Goal: Check status: Check status

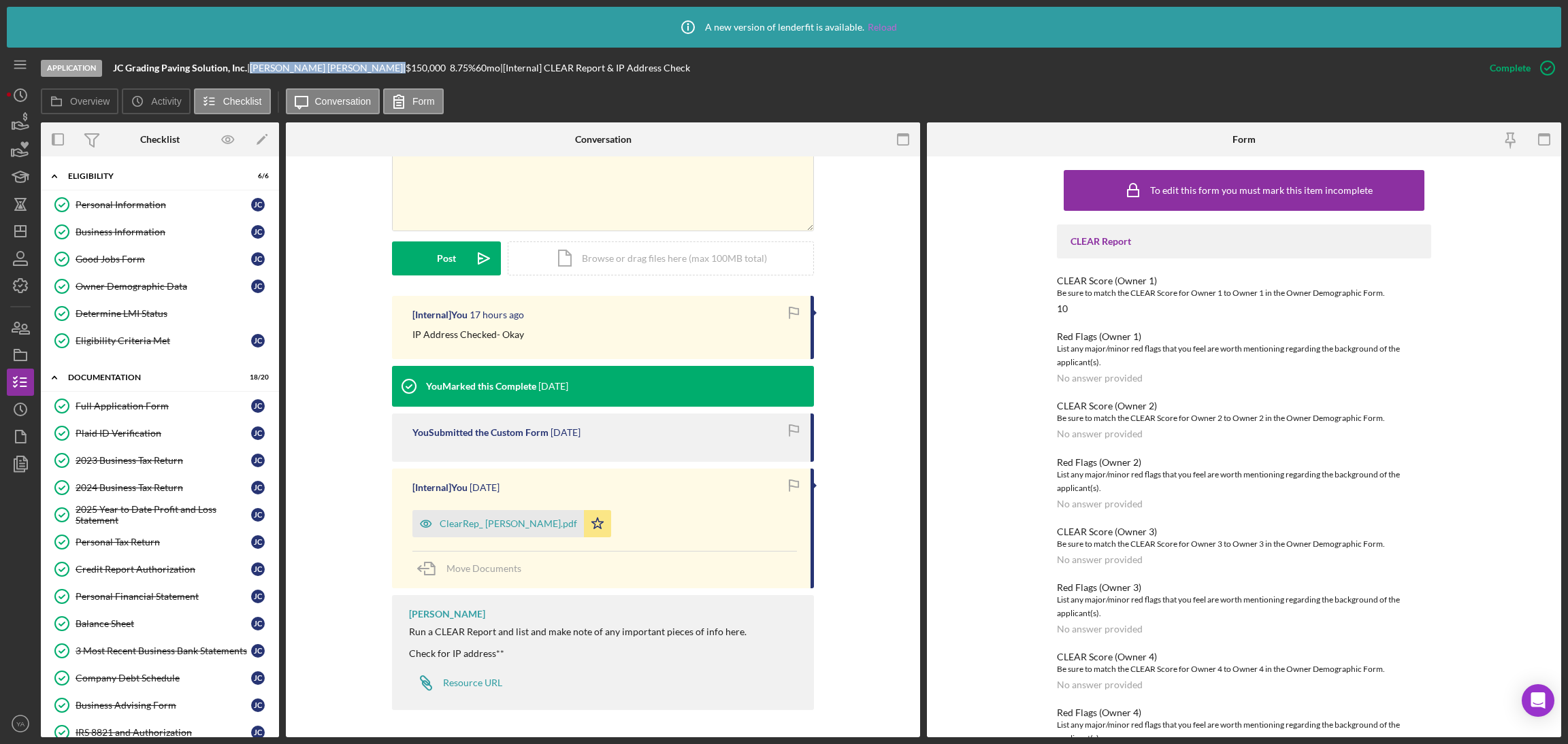
click at [884, 23] on link "Reload" at bounding box center [882, 27] width 29 height 11
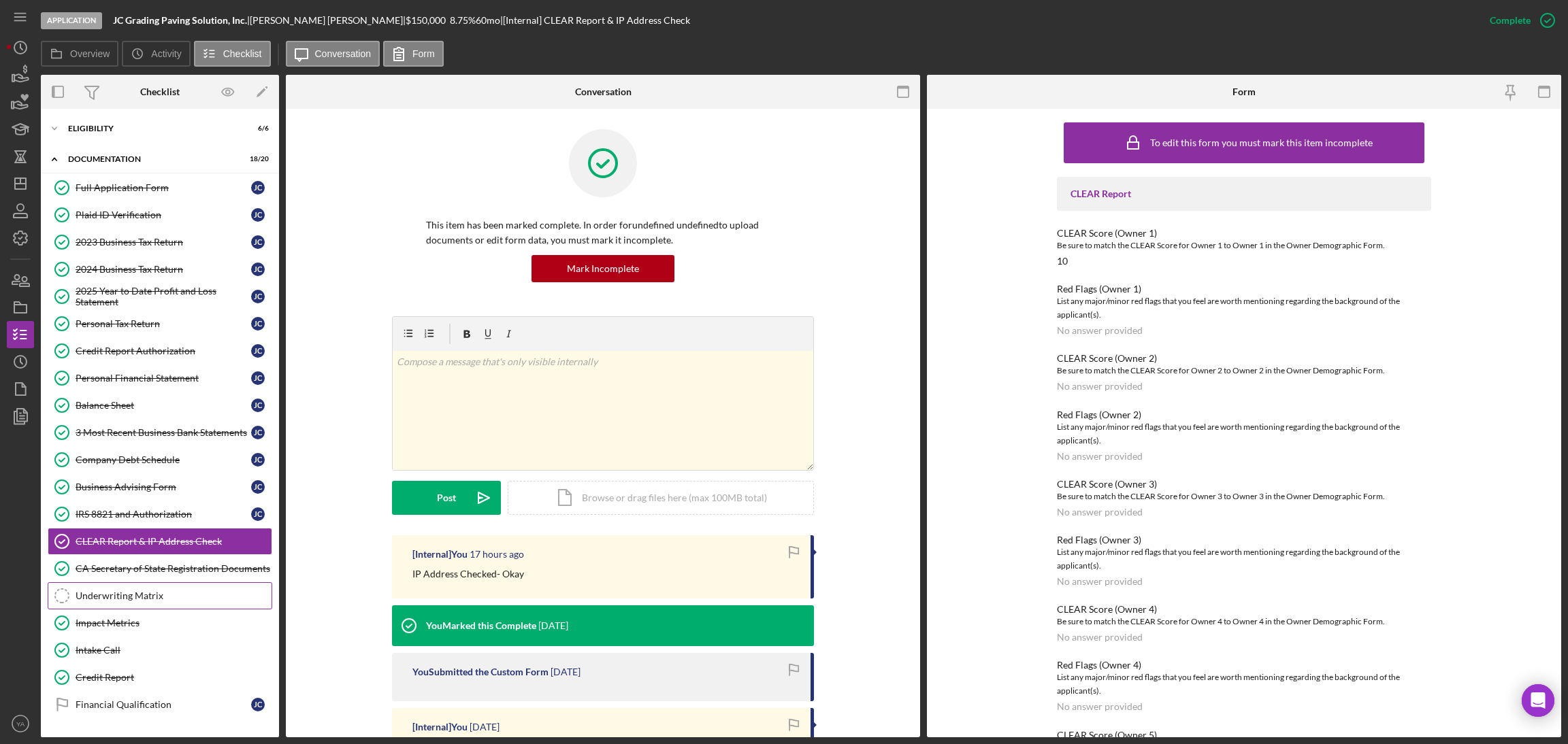
click at [124, 601] on div "Underwriting Matrix" at bounding box center [174, 595] width 196 height 11
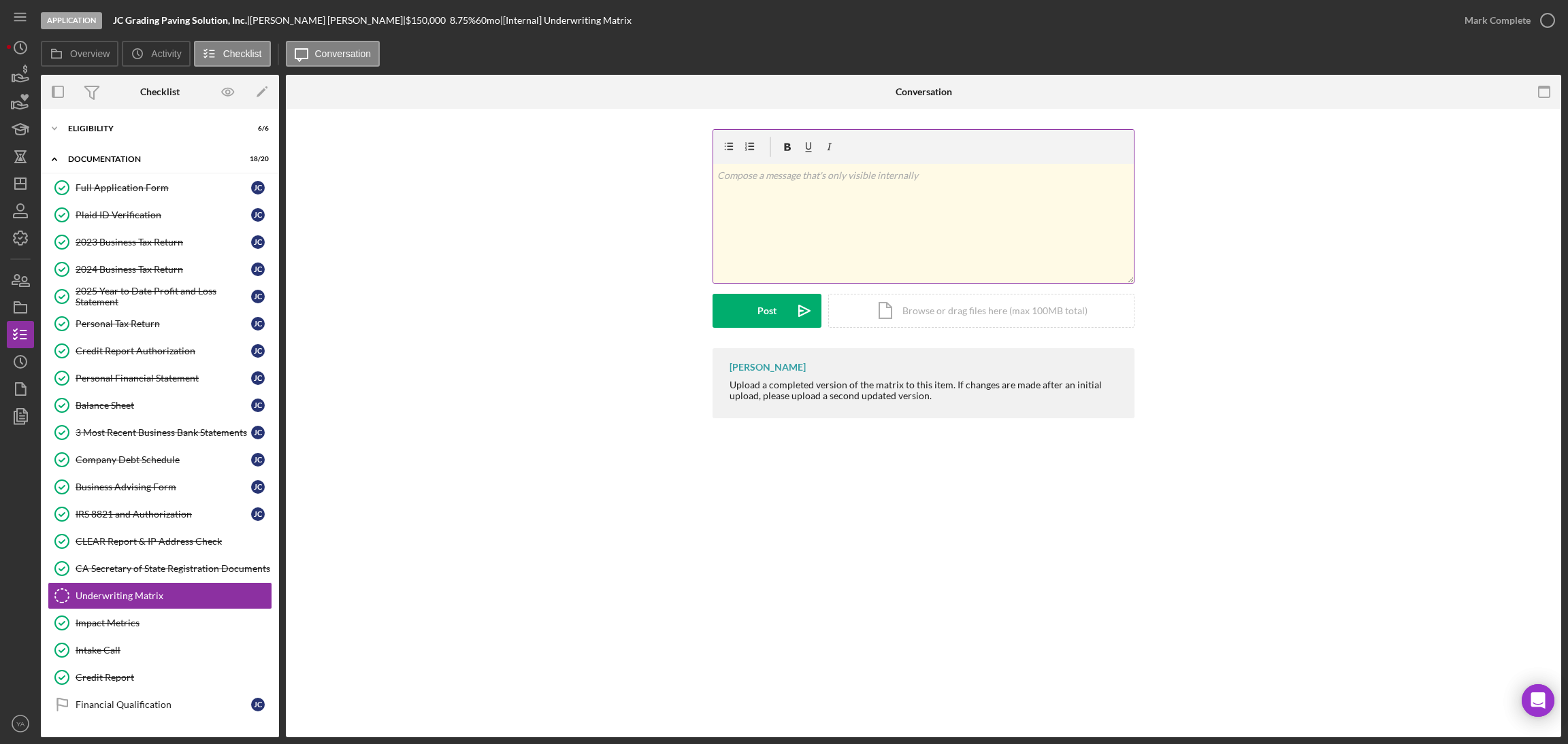
click at [819, 238] on div "v Color teal Color pink Remove color Add row above Add row below Add column bef…" at bounding box center [924, 223] width 421 height 119
click at [982, 294] on div "Icon/Document Browse or drag files here (max 100MB total) Tap to choose files o…" at bounding box center [982, 311] width 307 height 34
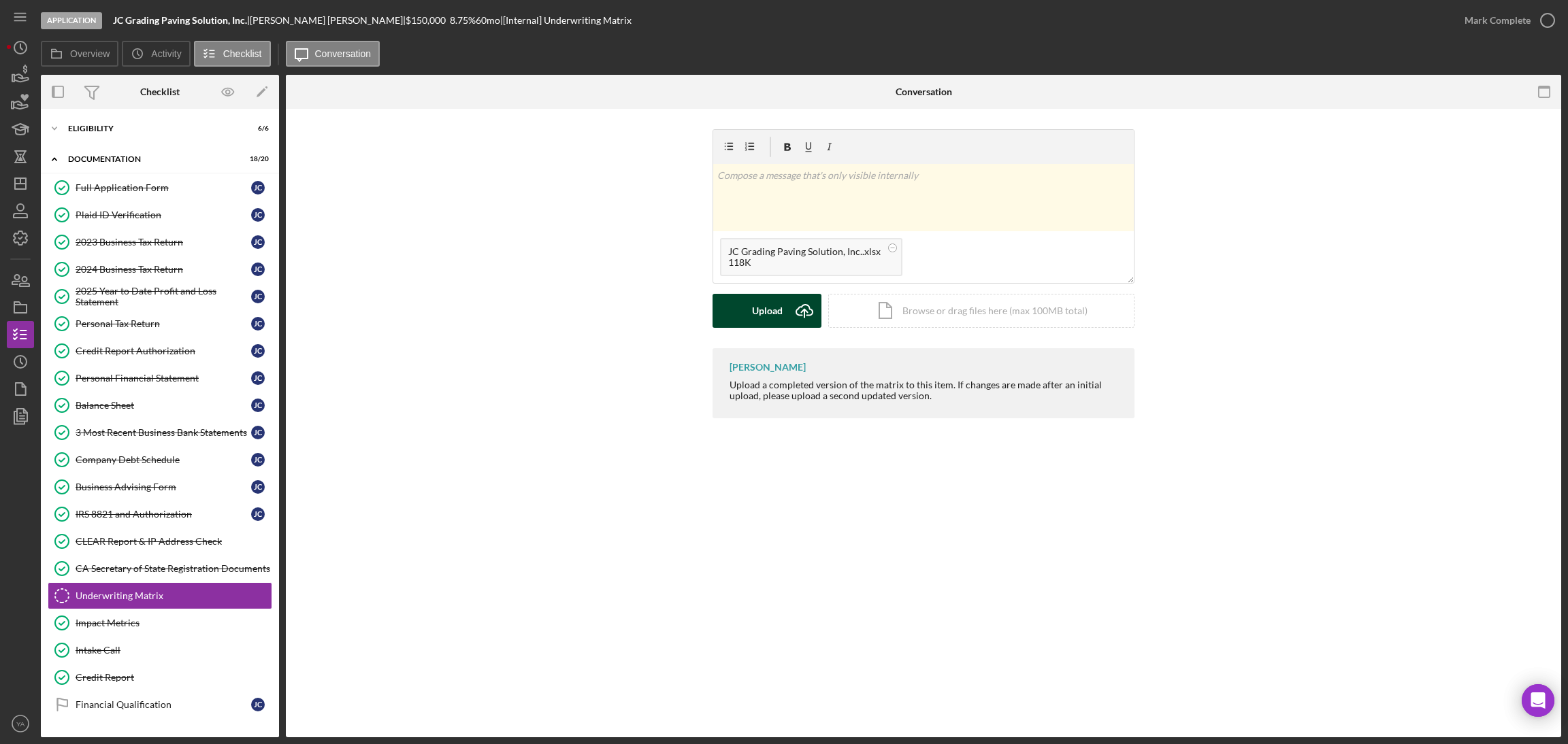
click at [785, 312] on button "Upload Icon/Upload" at bounding box center [767, 311] width 109 height 34
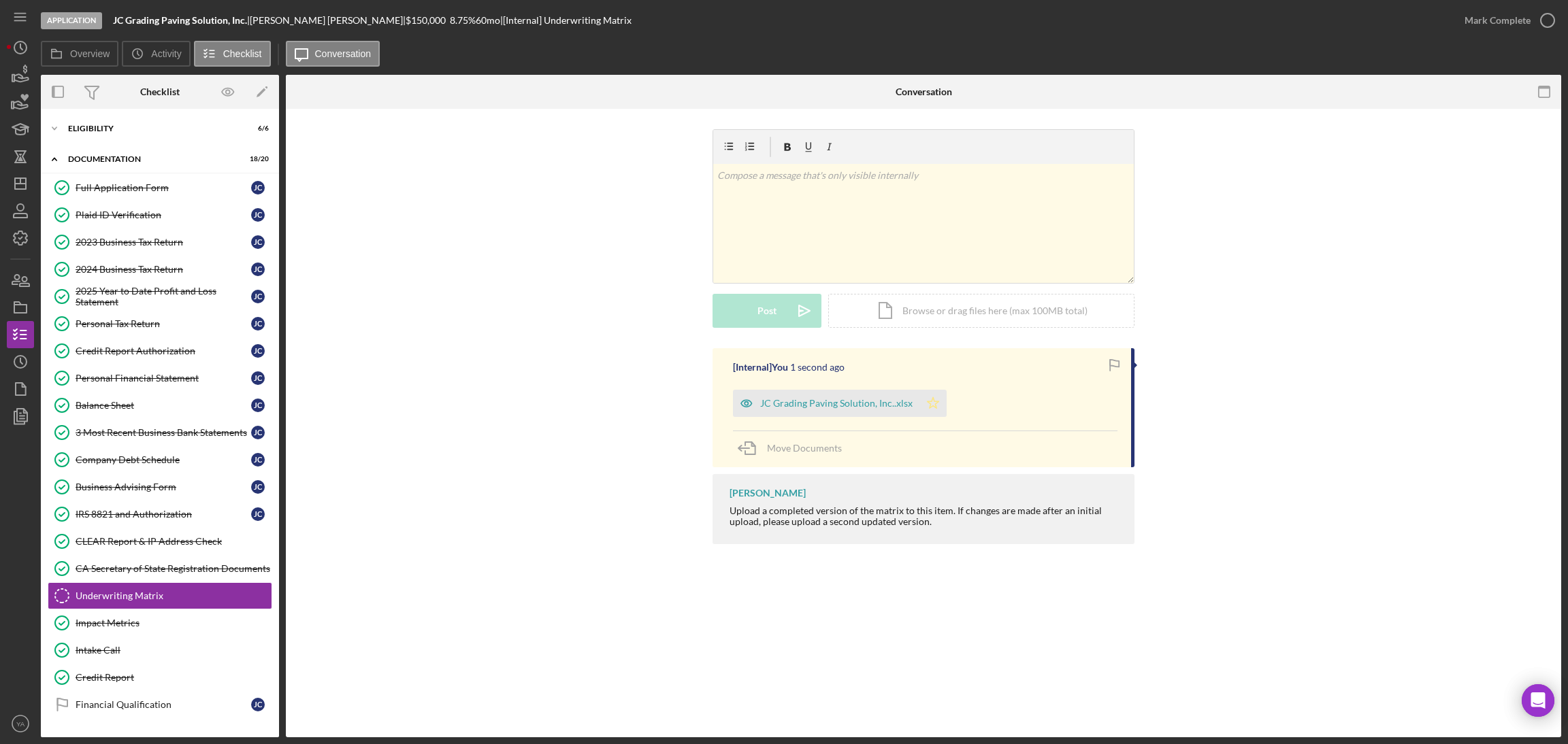
click at [938, 401] on icon "Icon/Star" at bounding box center [933, 403] width 28 height 28
click at [1516, 30] on div "Mark Complete" at bounding box center [1497, 20] width 66 height 28
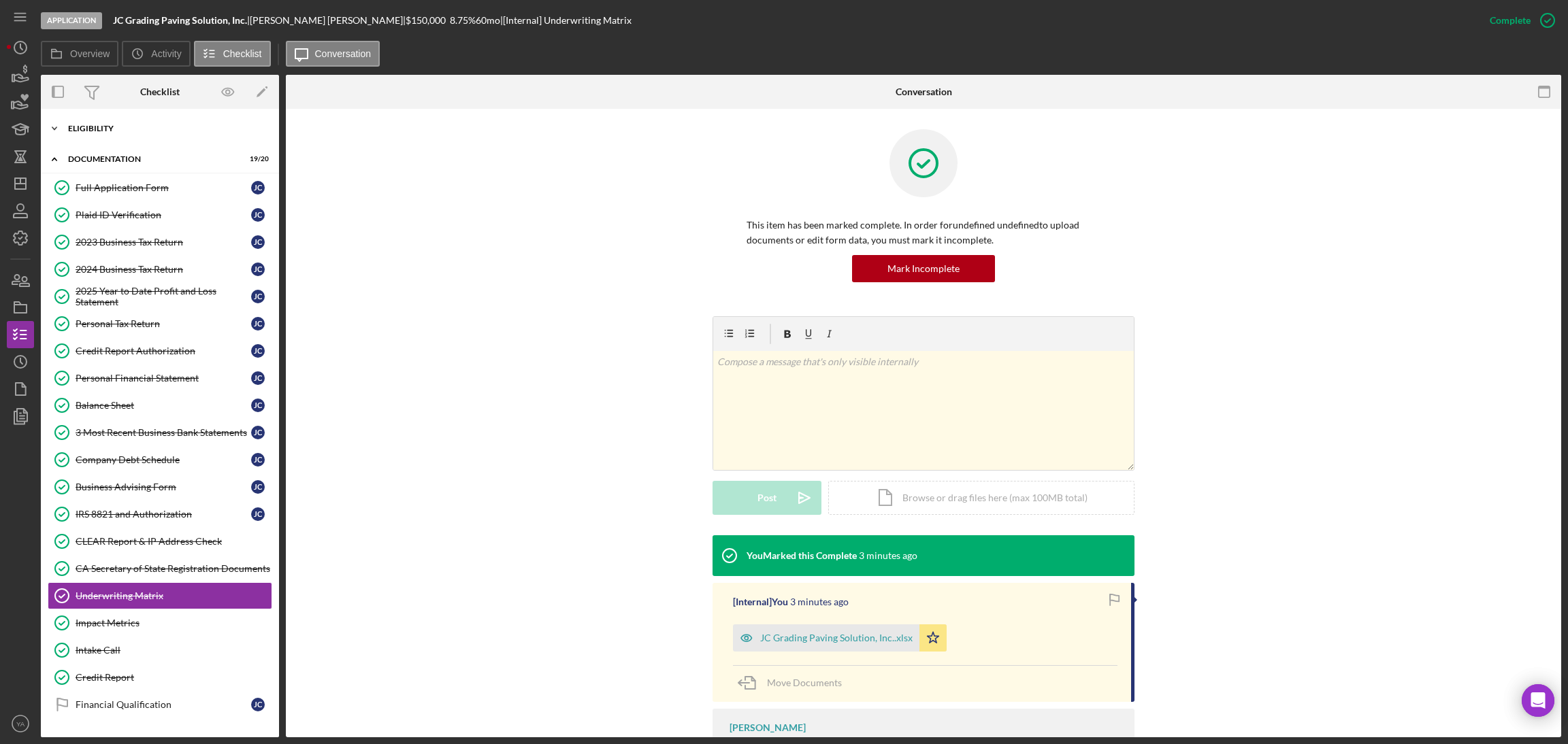
click at [174, 139] on div "Icon/Expander Eligibility 6 / 6" at bounding box center [160, 128] width 238 height 28
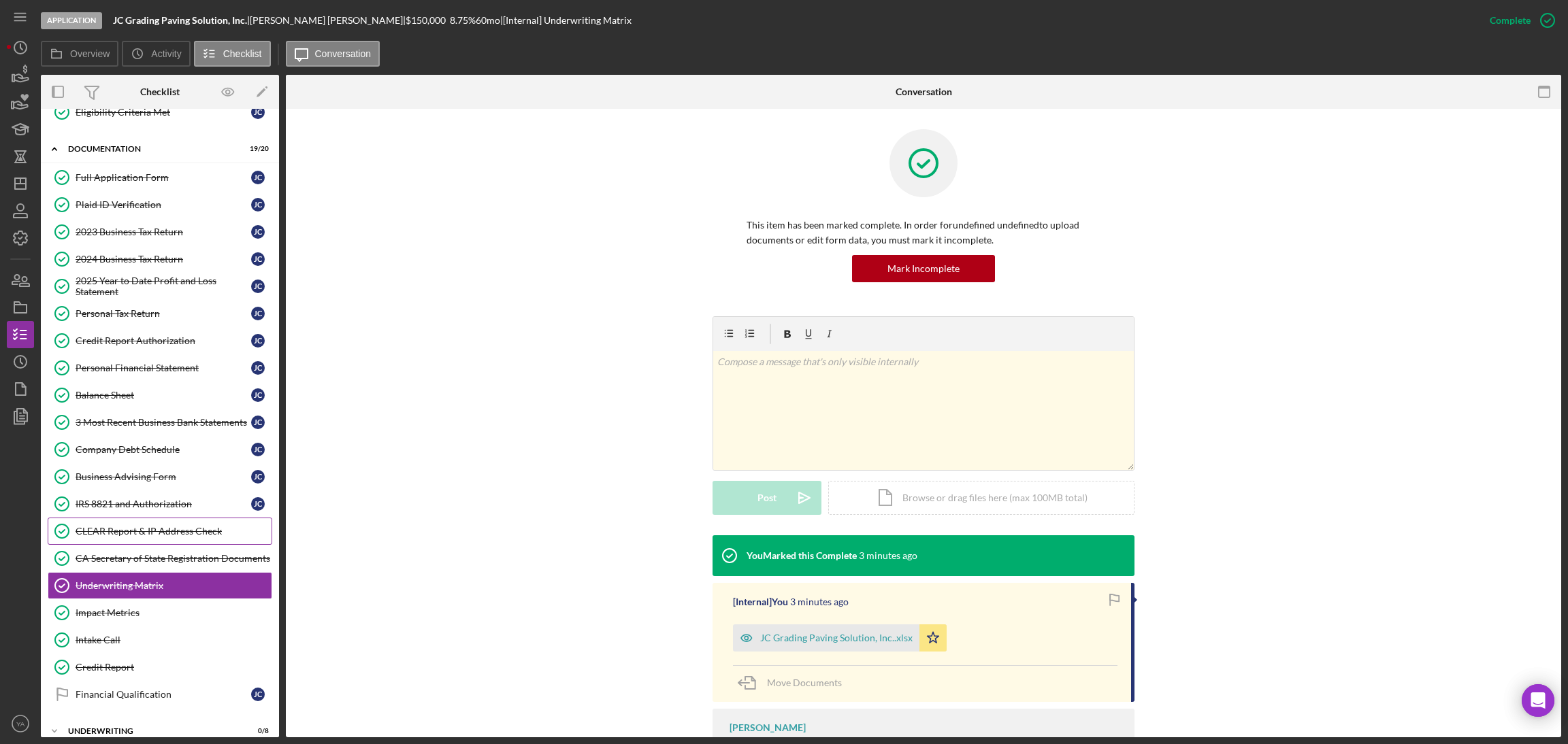
scroll to position [232, 0]
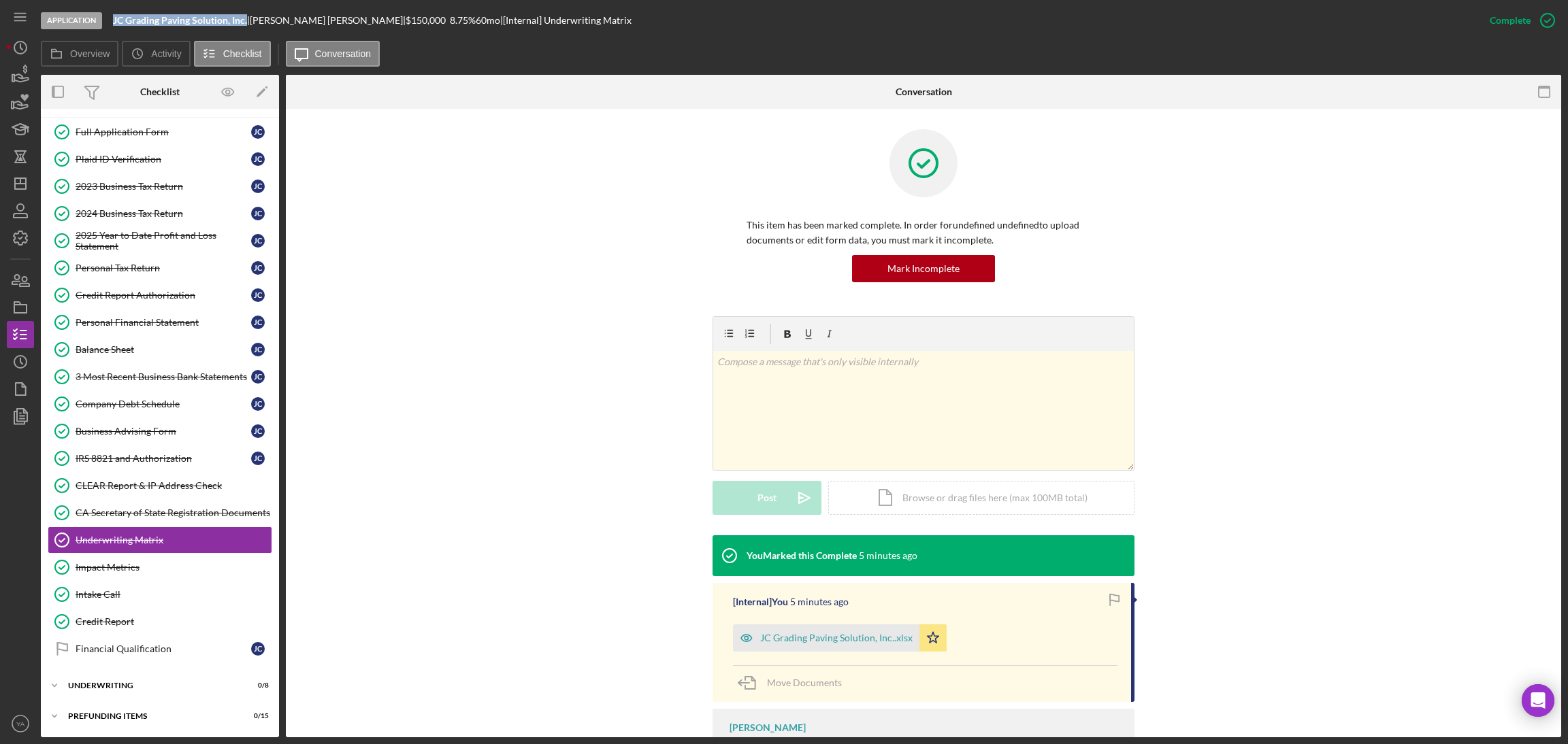
drag, startPoint x: 112, startPoint y: 18, endPoint x: 246, endPoint y: 18, distance: 134.0
click at [246, 18] on div "Application JC Grading Paving Solution, Inc. | Jose Centeno | $150,000 $60,000 …" at bounding box center [759, 20] width 1435 height 41
copy b "JC Grading Paving Solution, Inc."
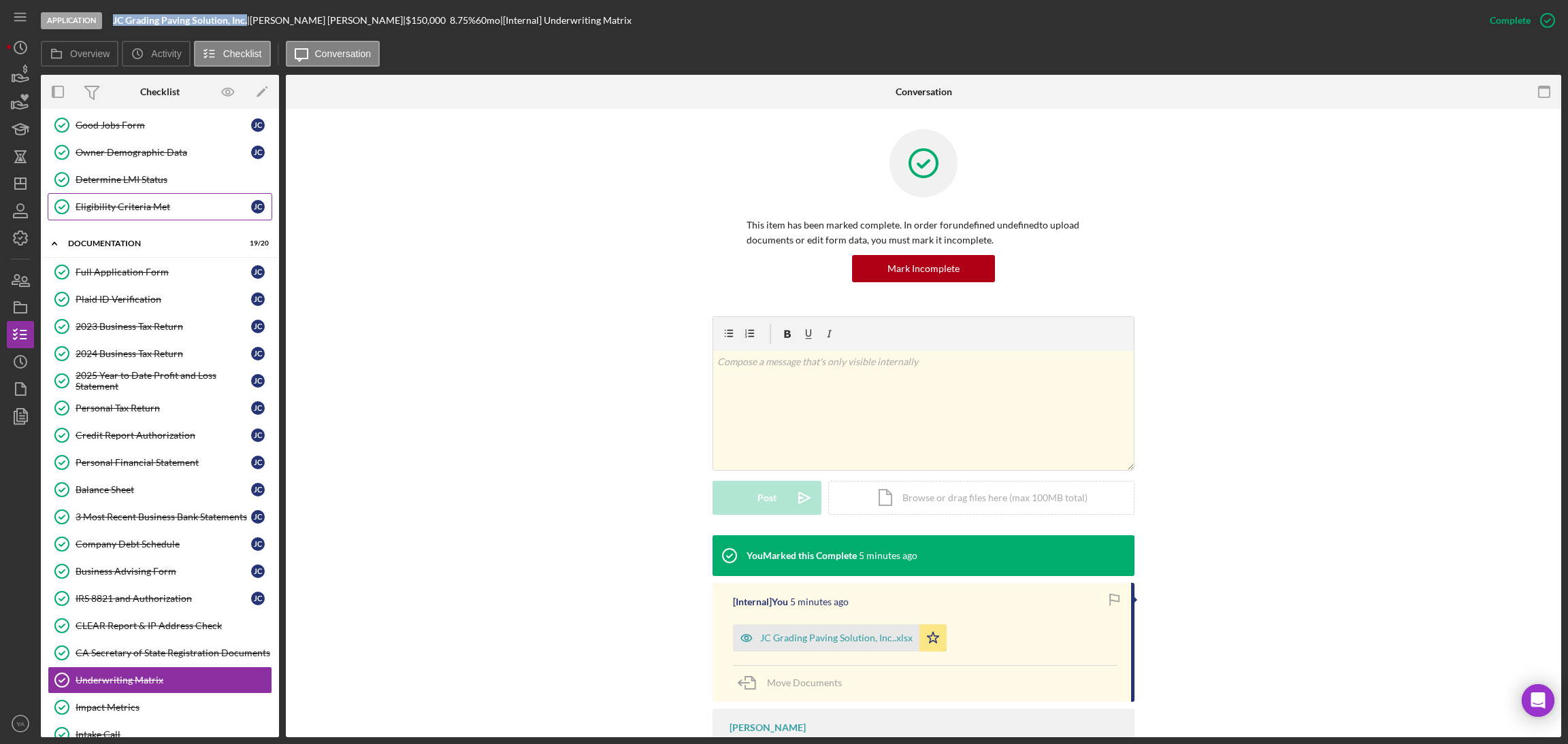
scroll to position [0, 0]
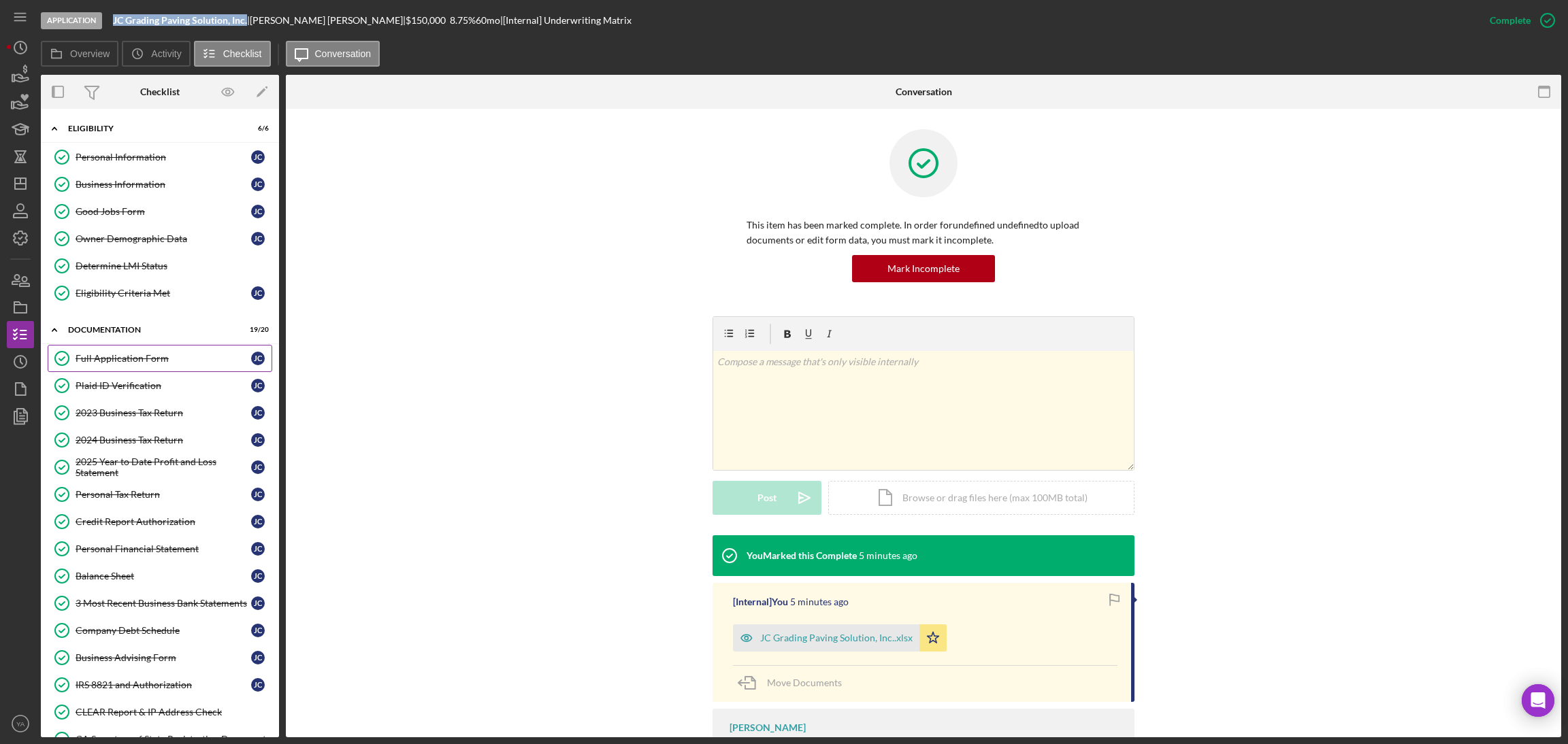
click at [154, 367] on link "Full Application Form Full Application Form J C" at bounding box center [160, 359] width 225 height 28
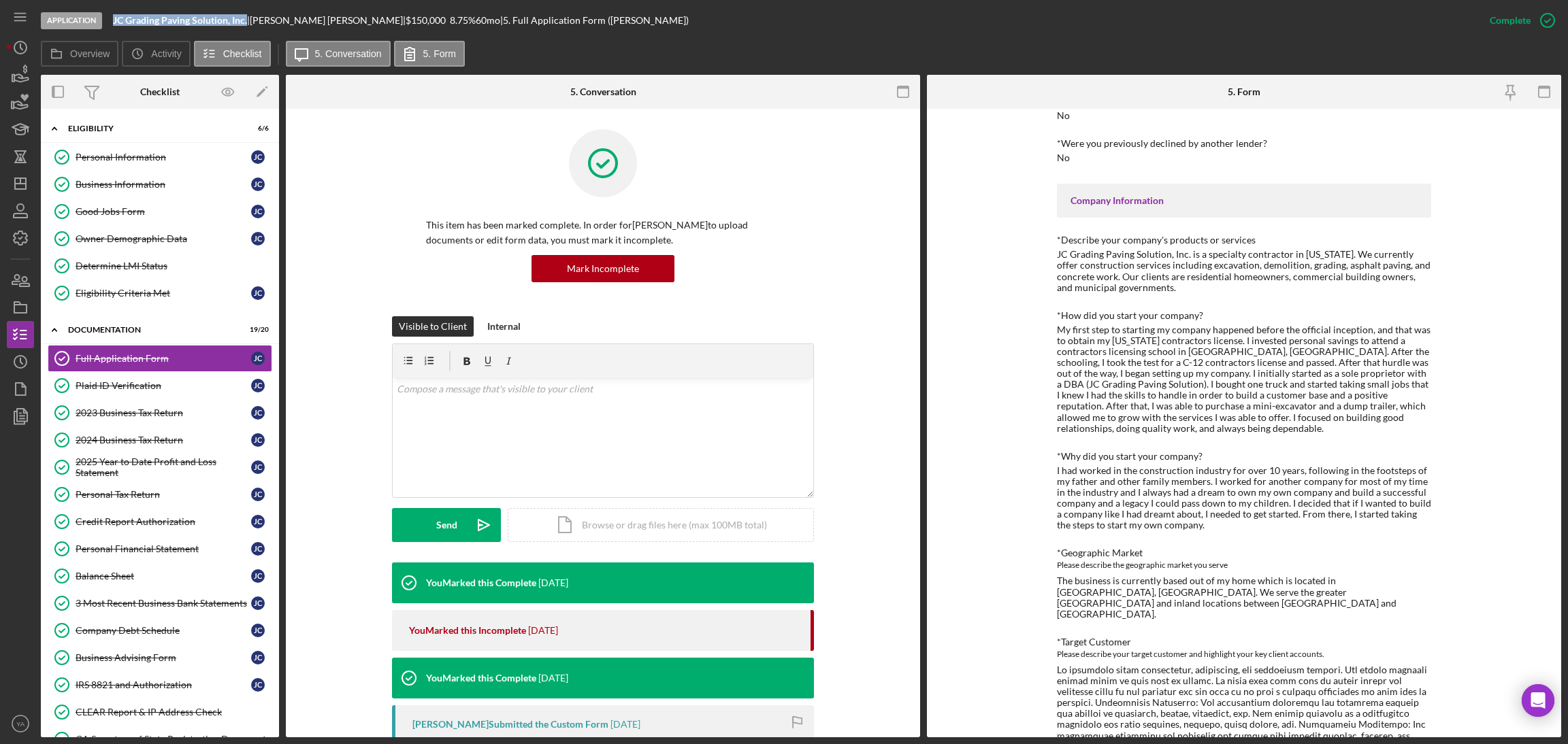
scroll to position [408, 0]
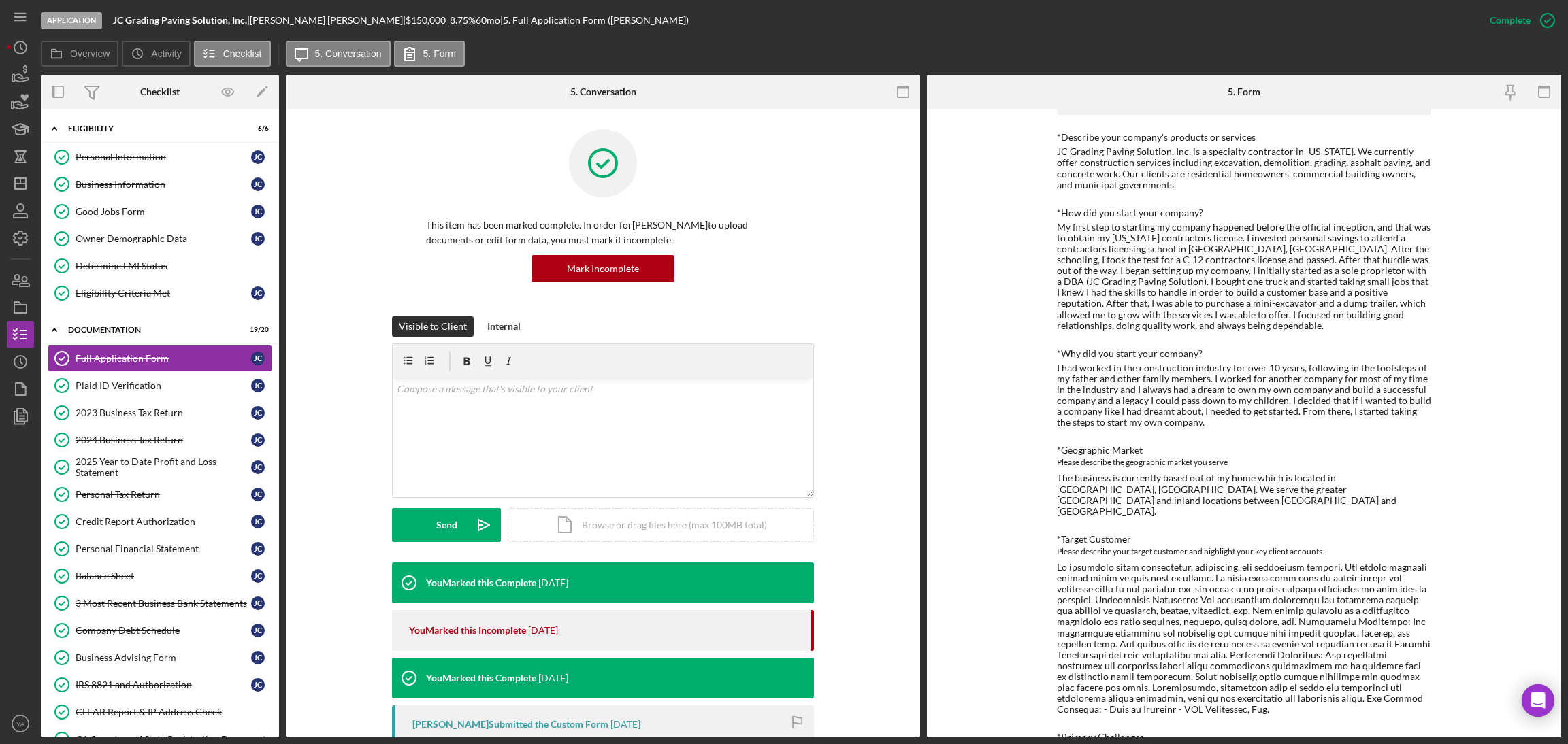
click at [1220, 150] on div "JC Grading Paving Solution, Inc. is a specialty contractor in California. We cu…" at bounding box center [1245, 168] width 374 height 44
drag, startPoint x: 1220, startPoint y: 150, endPoint x: 1252, endPoint y: 151, distance: 32.0
click at [1252, 151] on div "JC Grading Paving Solution, Inc. is a specialty contractor in California. We cu…" at bounding box center [1245, 168] width 374 height 44
copy div "specialty contractor"
click at [1064, 167] on div "JC Grading Paving Solution, Inc. is a specialty contractor in California. We cu…" at bounding box center [1245, 168] width 374 height 44
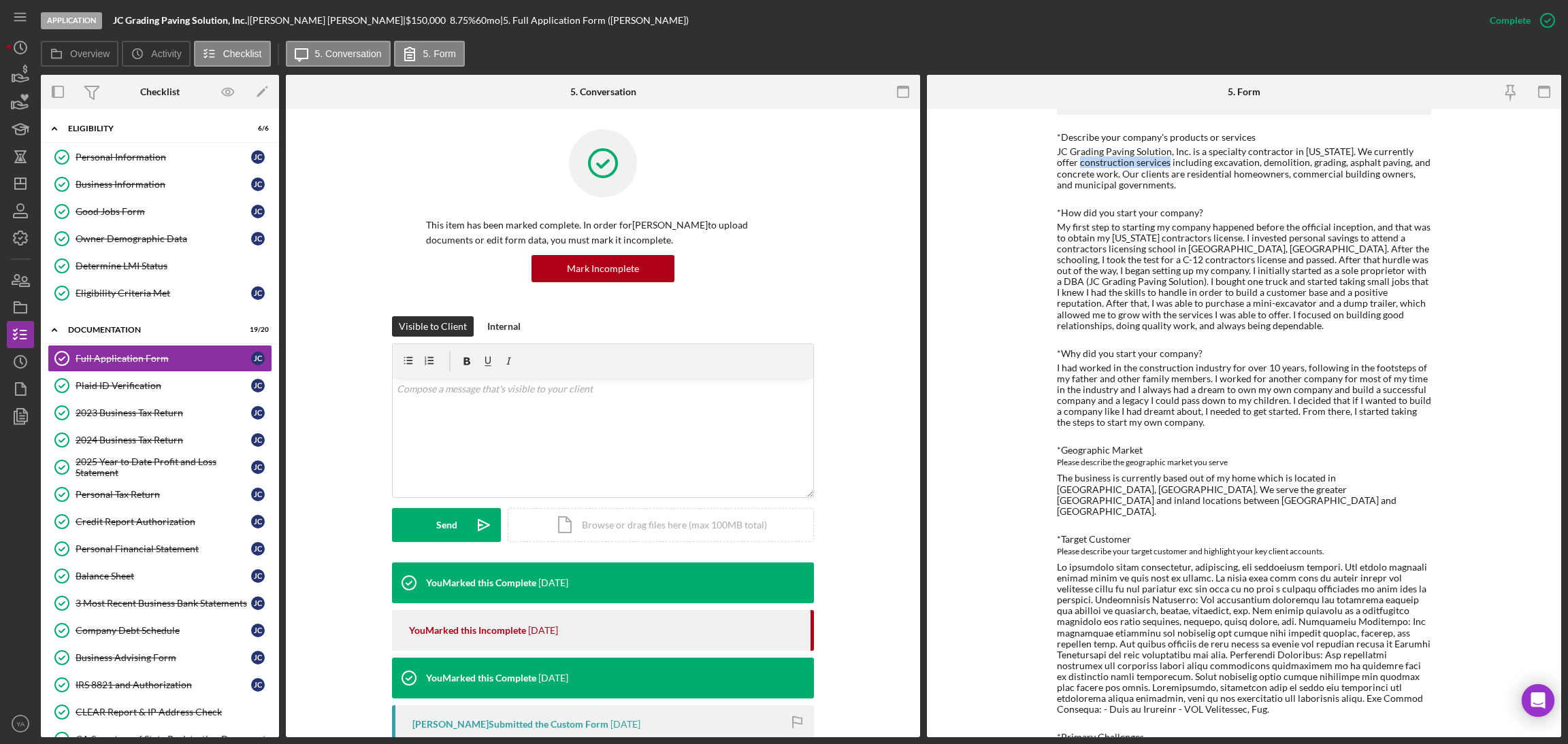
drag, startPoint x: 1064, startPoint y: 167, endPoint x: 1124, endPoint y: 165, distance: 60.0
click at [1124, 165] on div "JC Grading Paving Solution, Inc. is a specialty contractor in California. We cu…" at bounding box center [1245, 168] width 374 height 44
copy div "construction services"
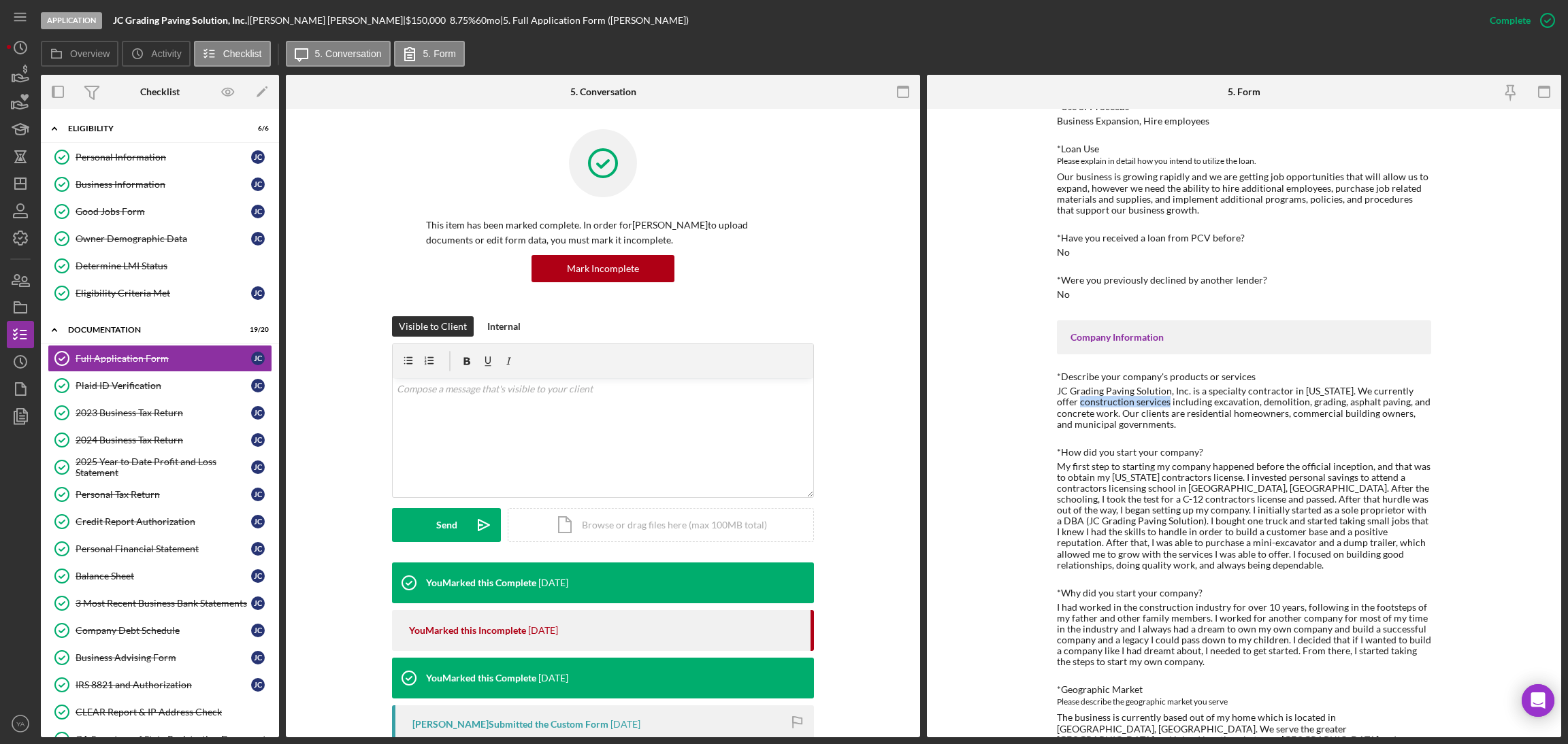
scroll to position [0, 0]
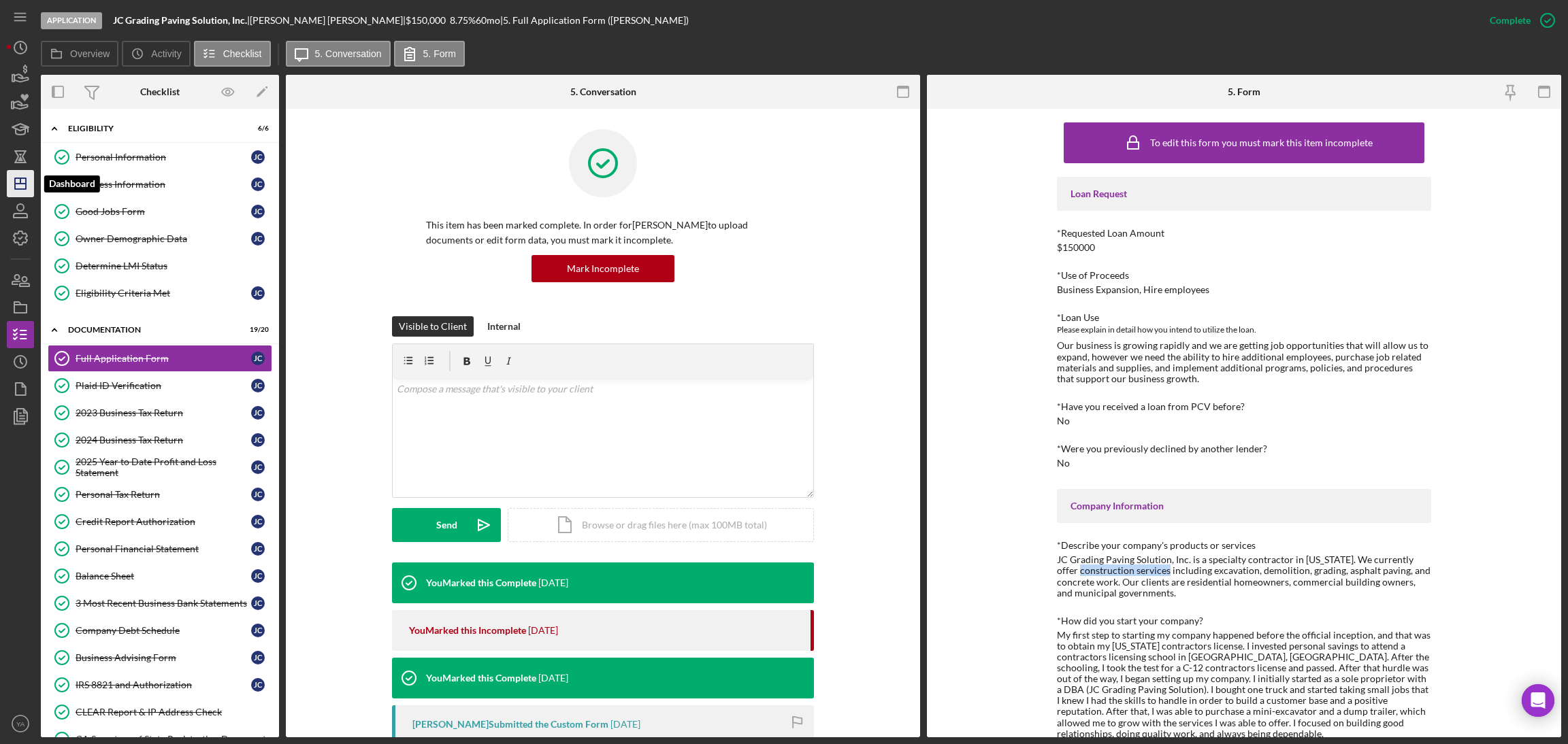
click at [28, 186] on icon "Icon/Dashboard" at bounding box center [20, 184] width 34 height 34
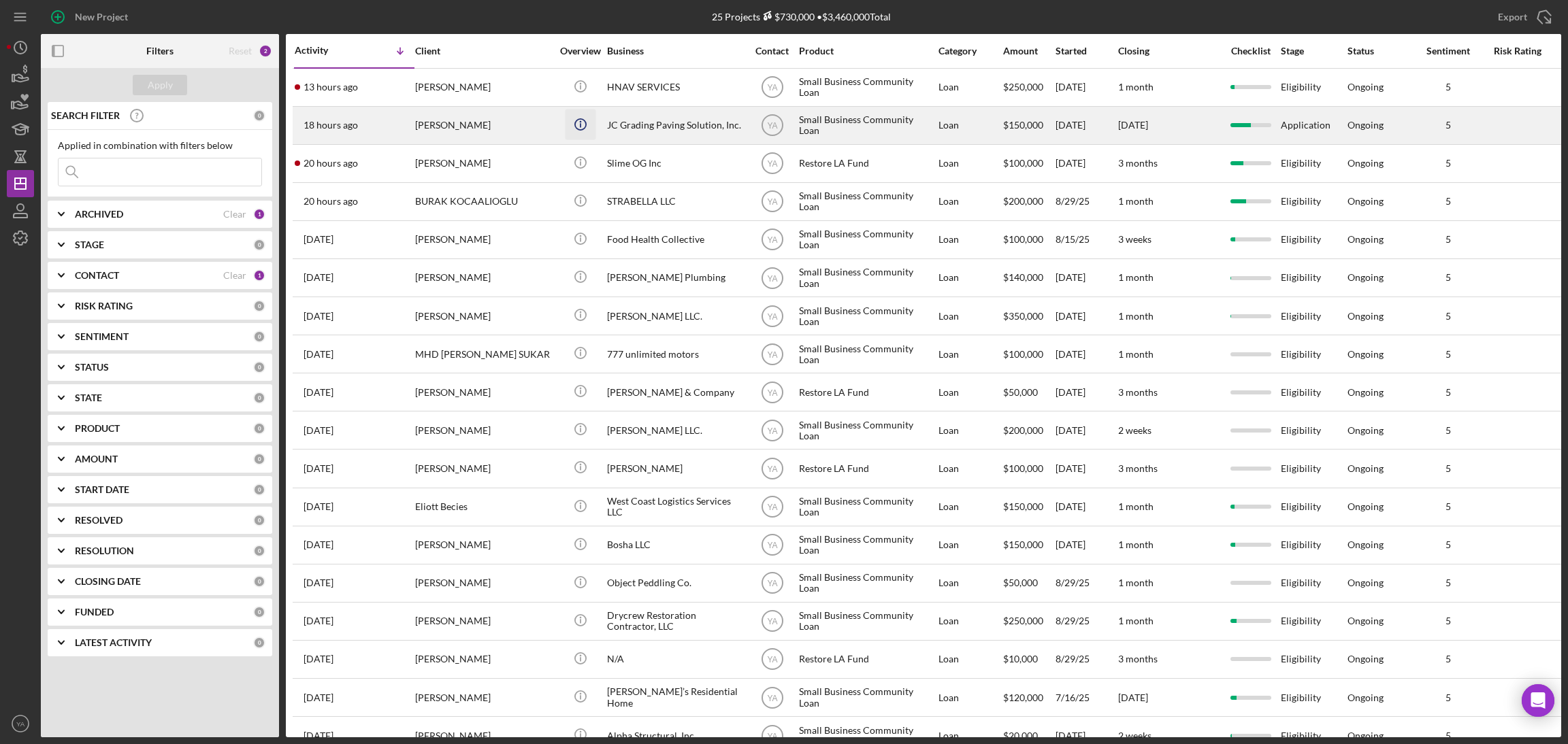
click at [582, 121] on icon "Icon/Info" at bounding box center [580, 124] width 30 height 30
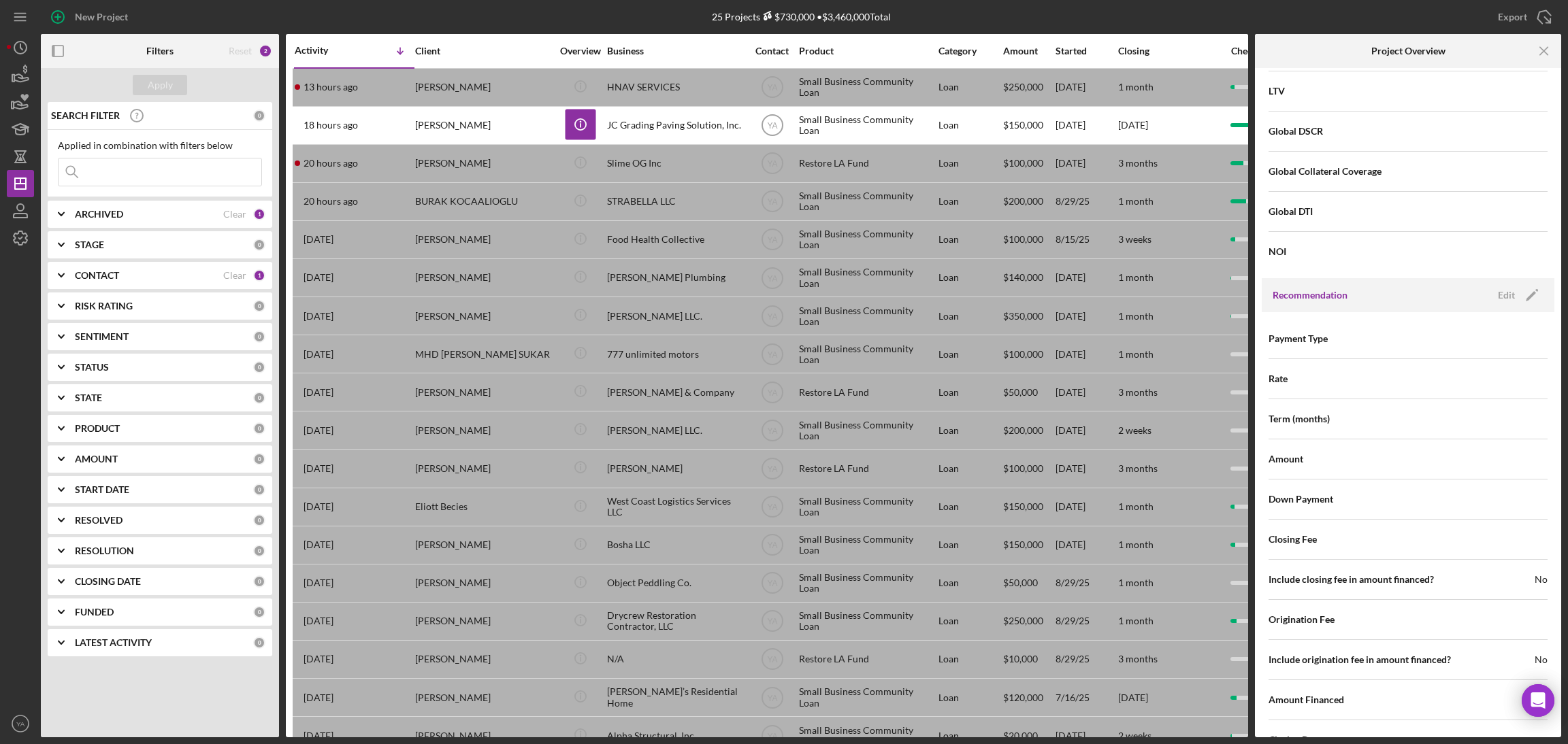
scroll to position [1585, 0]
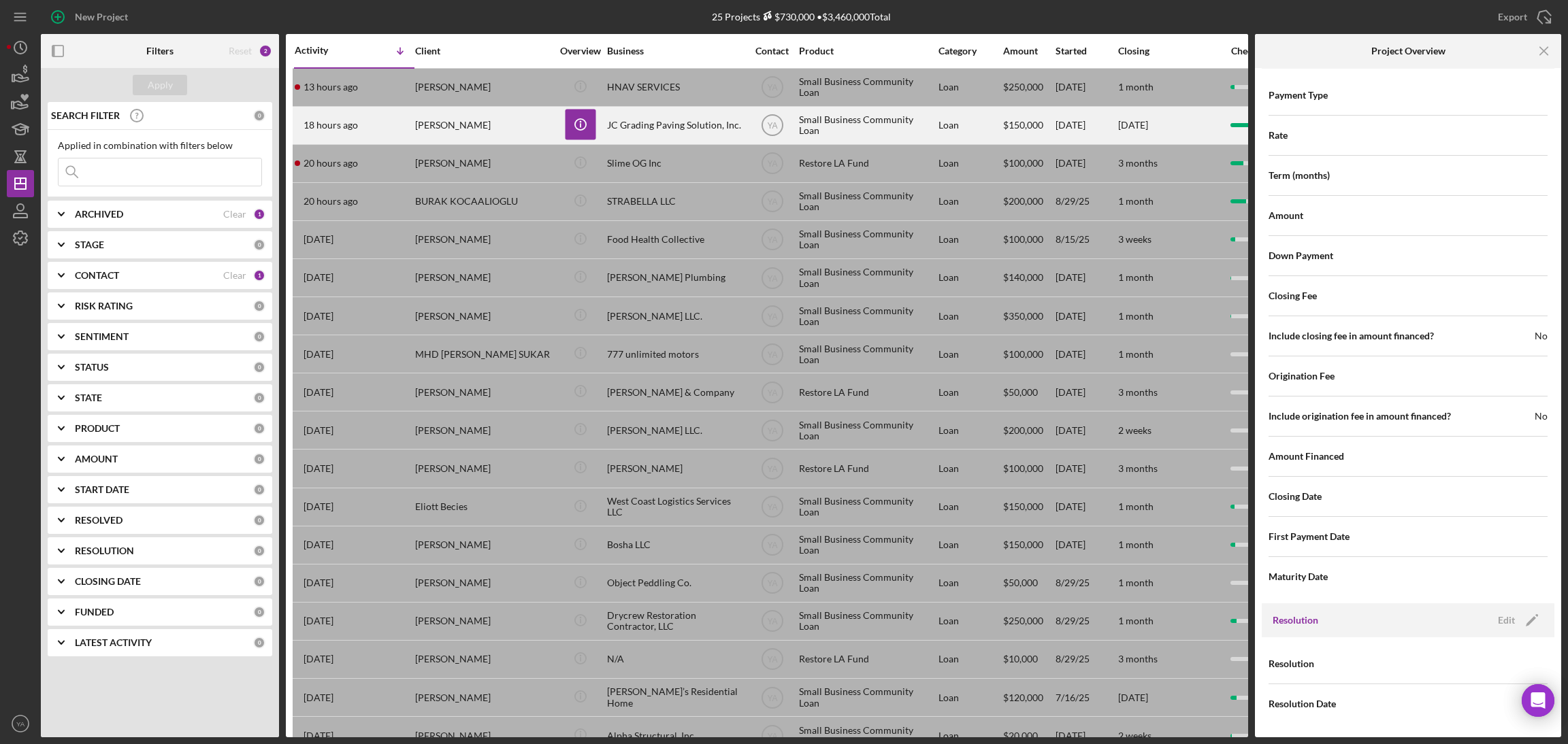
click at [710, 138] on div "JC Grading Paving Solution, Inc." at bounding box center [675, 125] width 136 height 36
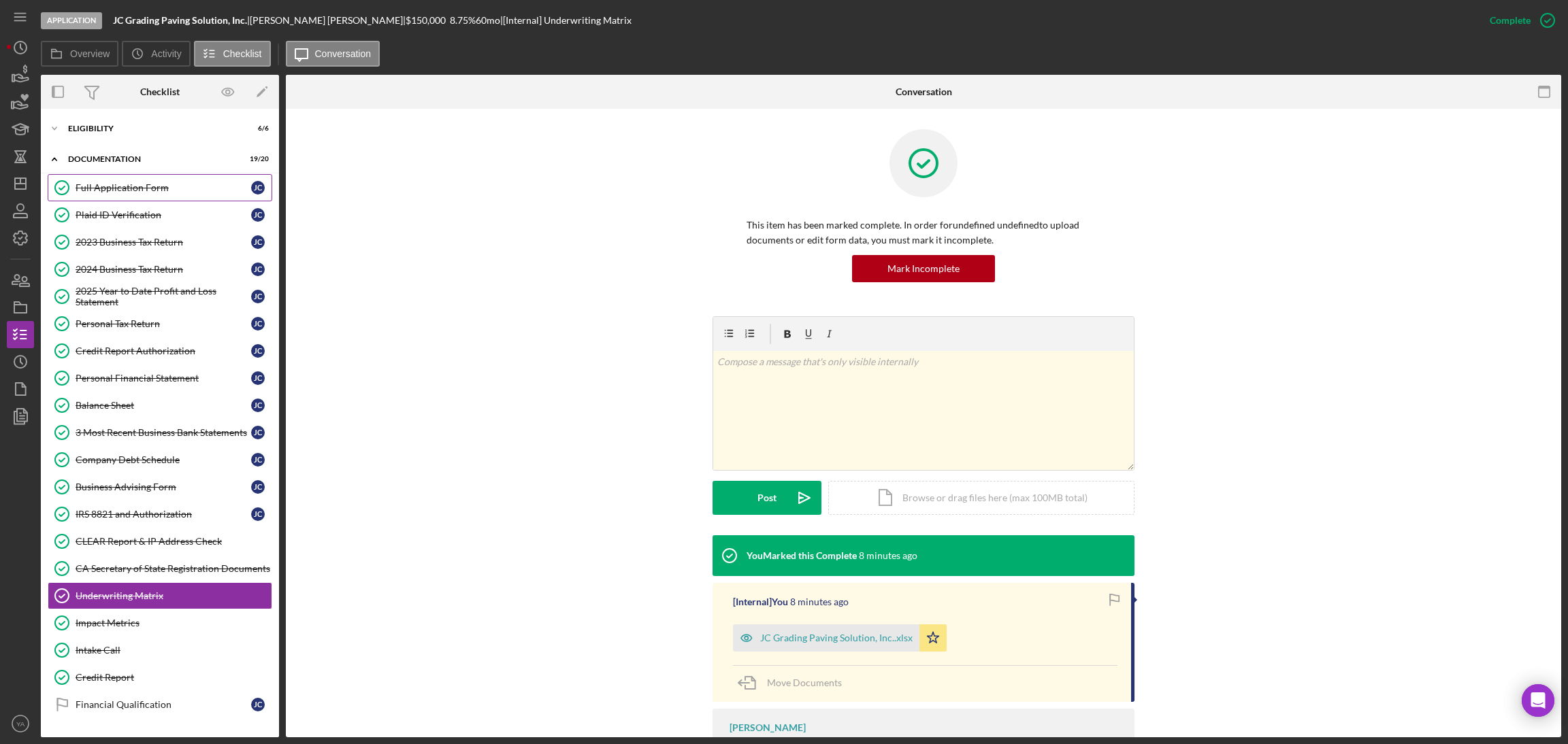
click at [161, 182] on div "Full Application Form" at bounding box center [163, 187] width 176 height 11
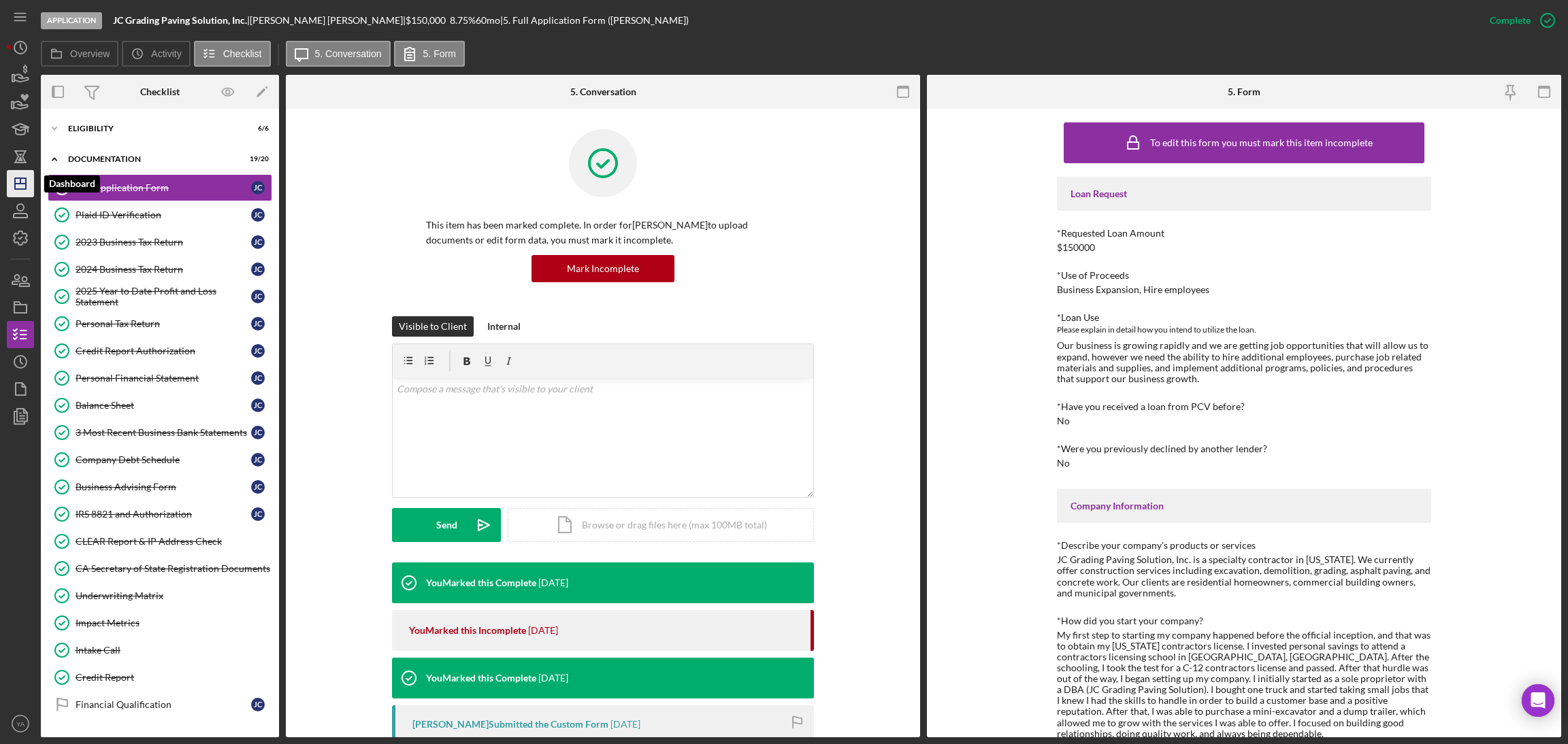
click at [28, 194] on icon "Icon/Dashboard" at bounding box center [20, 184] width 34 height 34
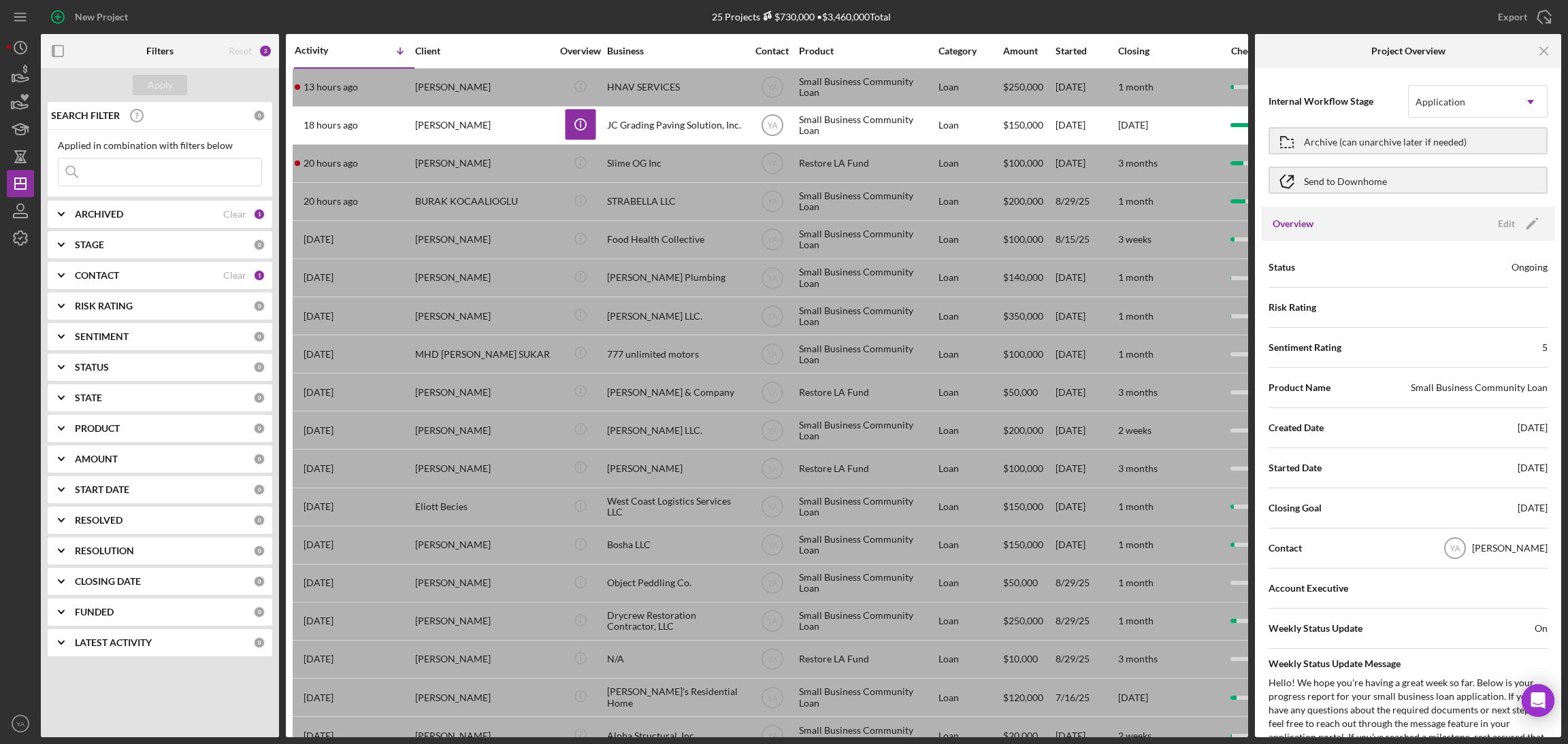
click at [1543, 52] on line "button" at bounding box center [1544, 50] width 8 height 8
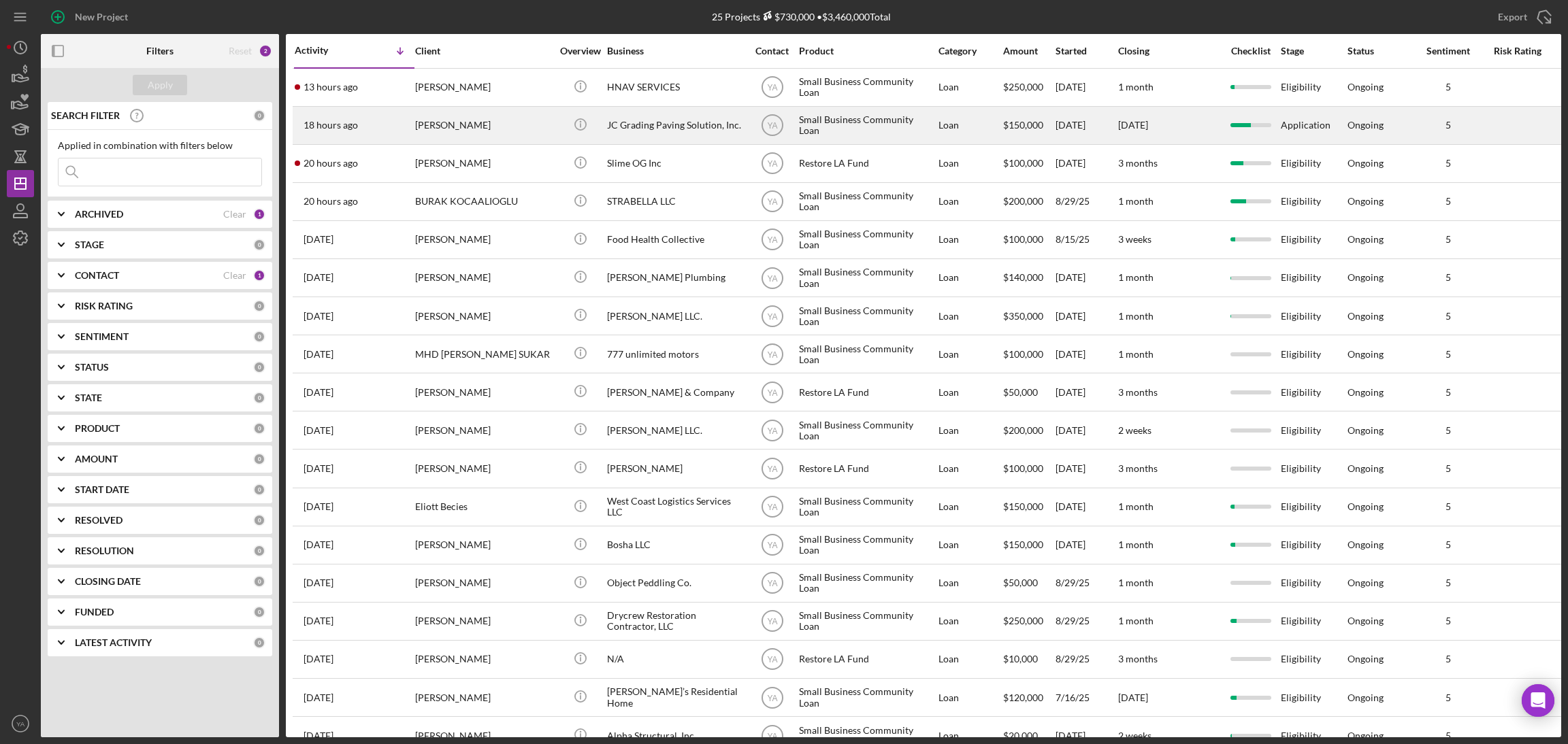
drag, startPoint x: 672, startPoint y: 126, endPoint x: 629, endPoint y: 119, distance: 43.6
click at [629, 119] on div "JC Grading Paving Solution, Inc." at bounding box center [675, 125] width 136 height 36
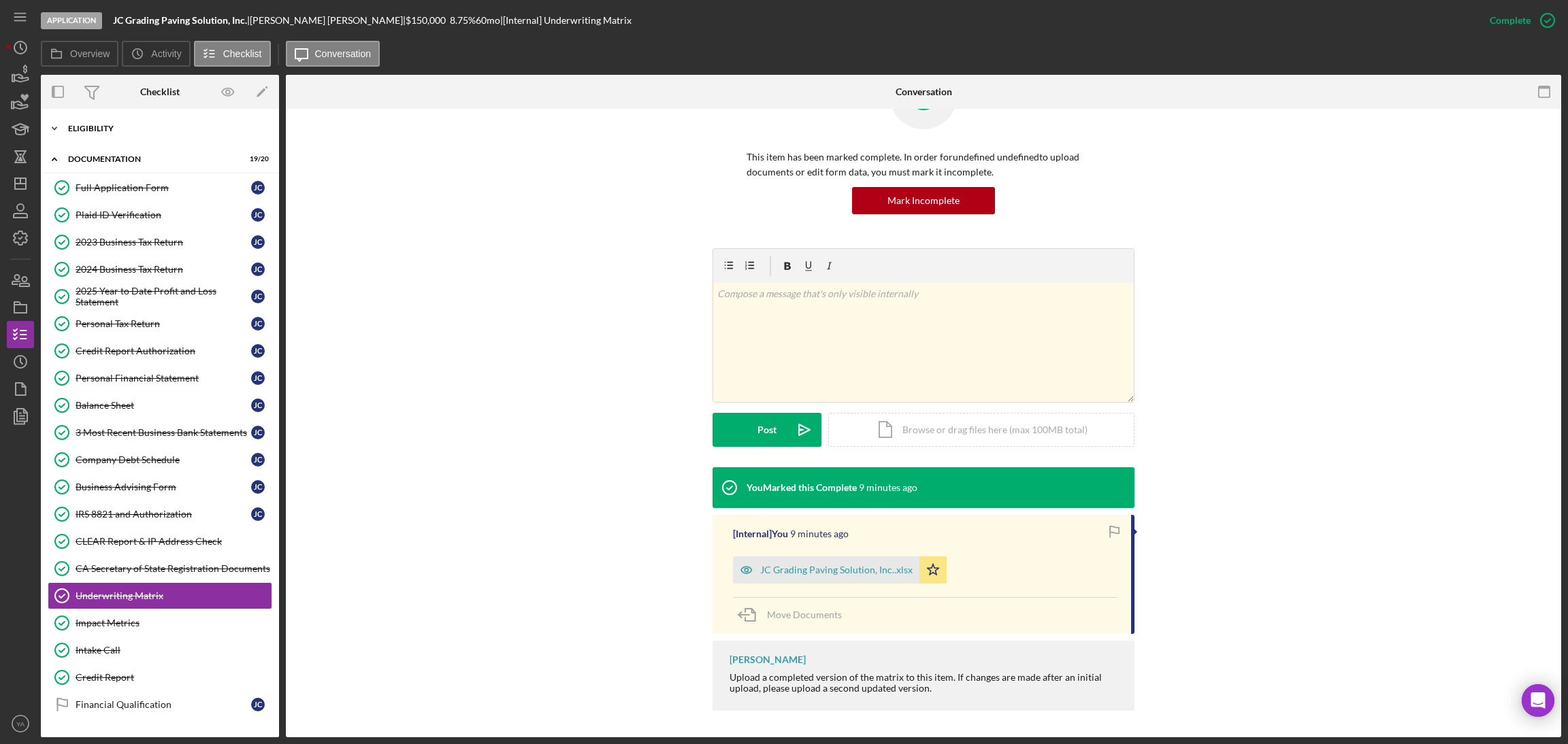
click at [202, 122] on div "Icon/Expander Eligibility 6 / 6" at bounding box center [160, 128] width 238 height 28
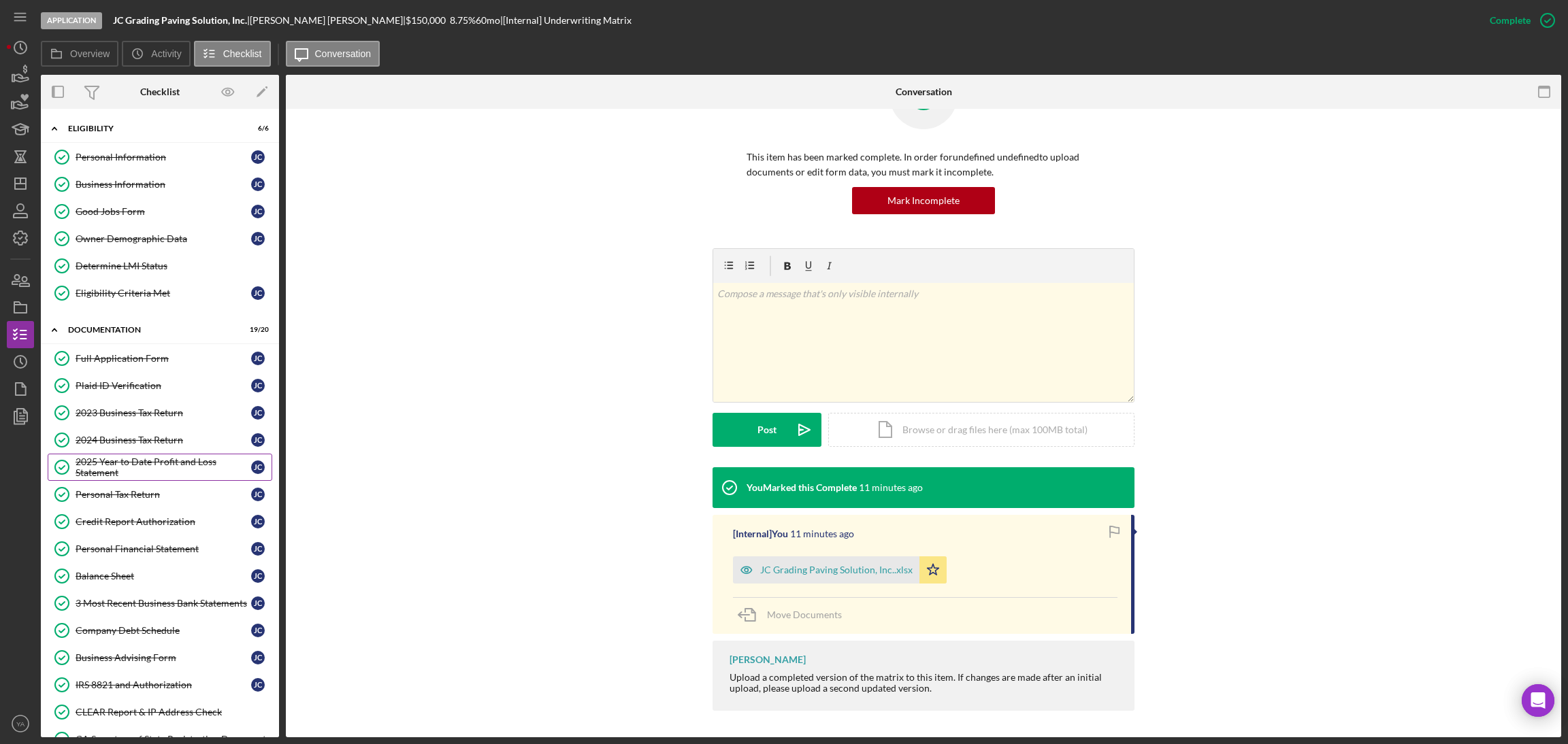
click at [158, 467] on div "2025 Year to Date Profit and Loss Statement" at bounding box center [163, 467] width 176 height 22
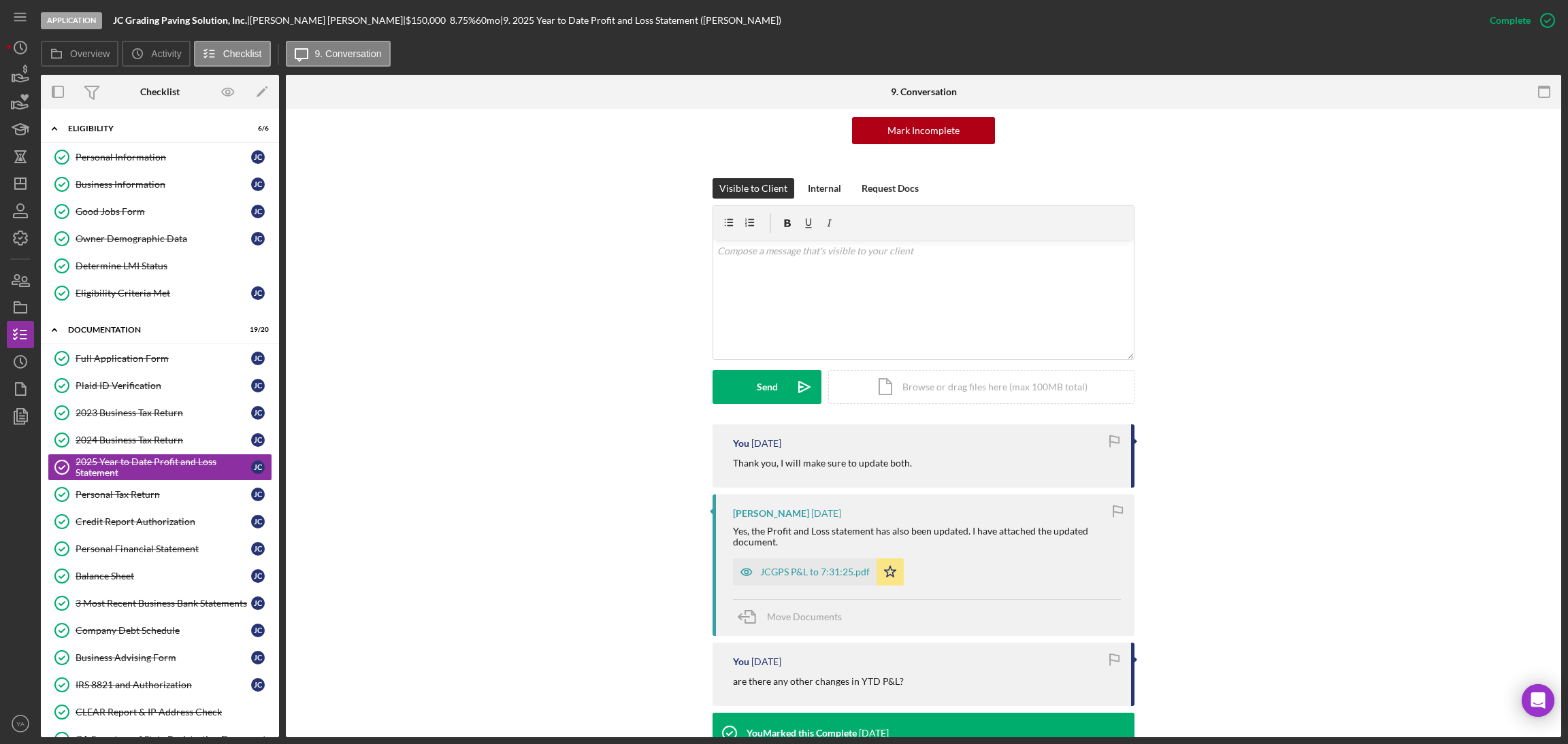
scroll to position [306, 0]
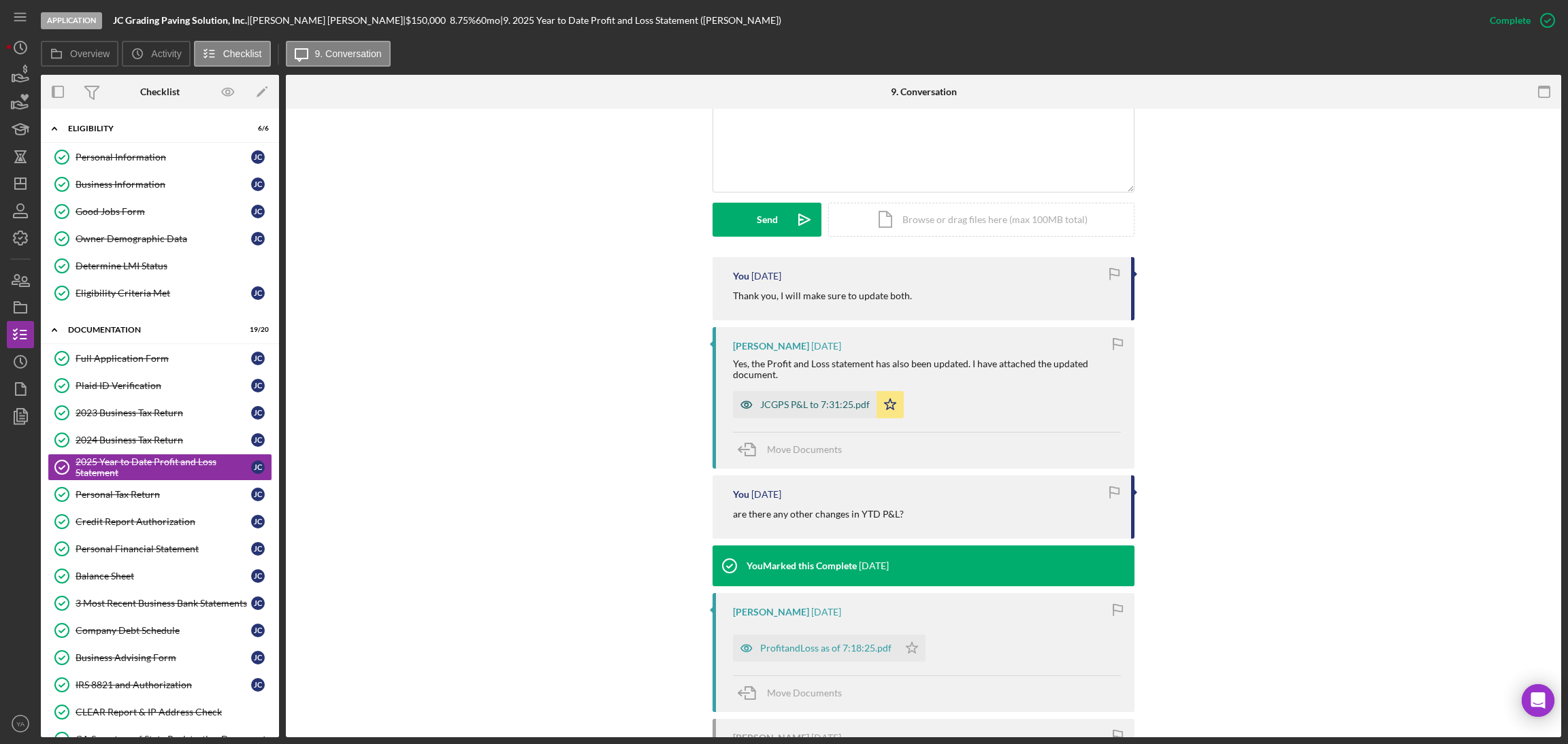
click at [820, 409] on div "JCGPS P&L to 7:31:25.pdf" at bounding box center [814, 404] width 109 height 11
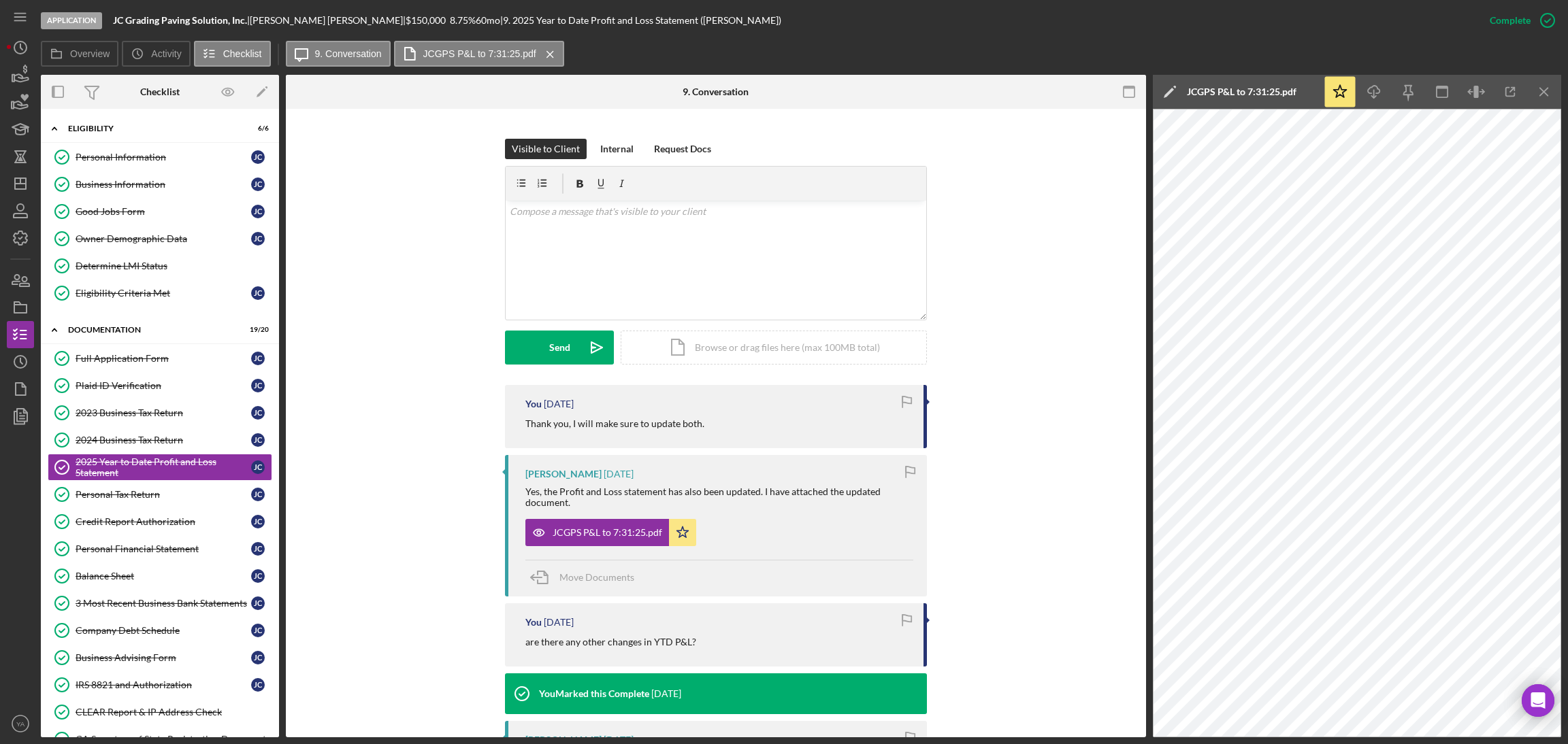
scroll to position [0, 0]
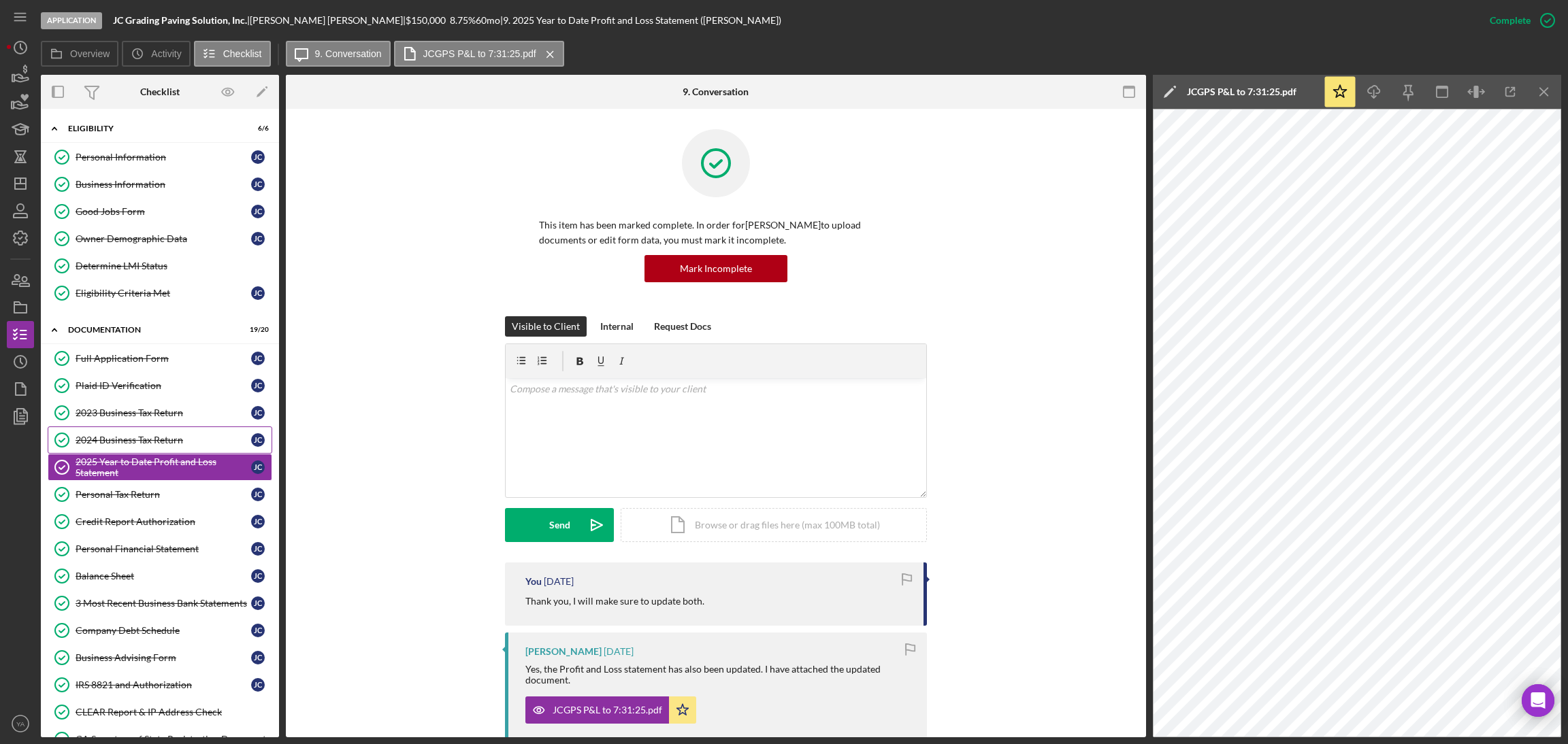
click at [145, 434] on link "2024 Business Tax Return 2024 Business Tax Return J C" at bounding box center [160, 440] width 225 height 28
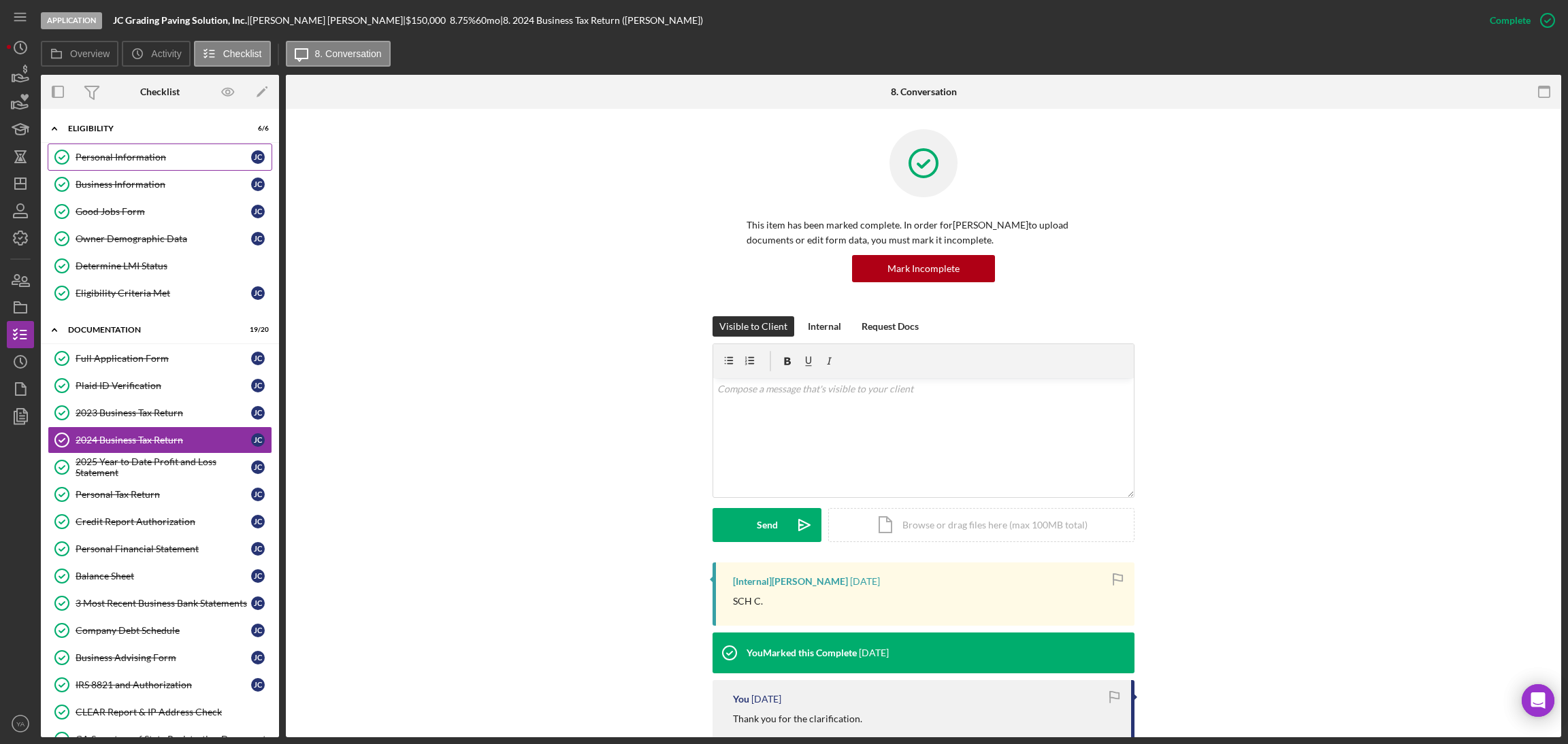
click at [143, 160] on div "Personal Information" at bounding box center [163, 157] width 176 height 11
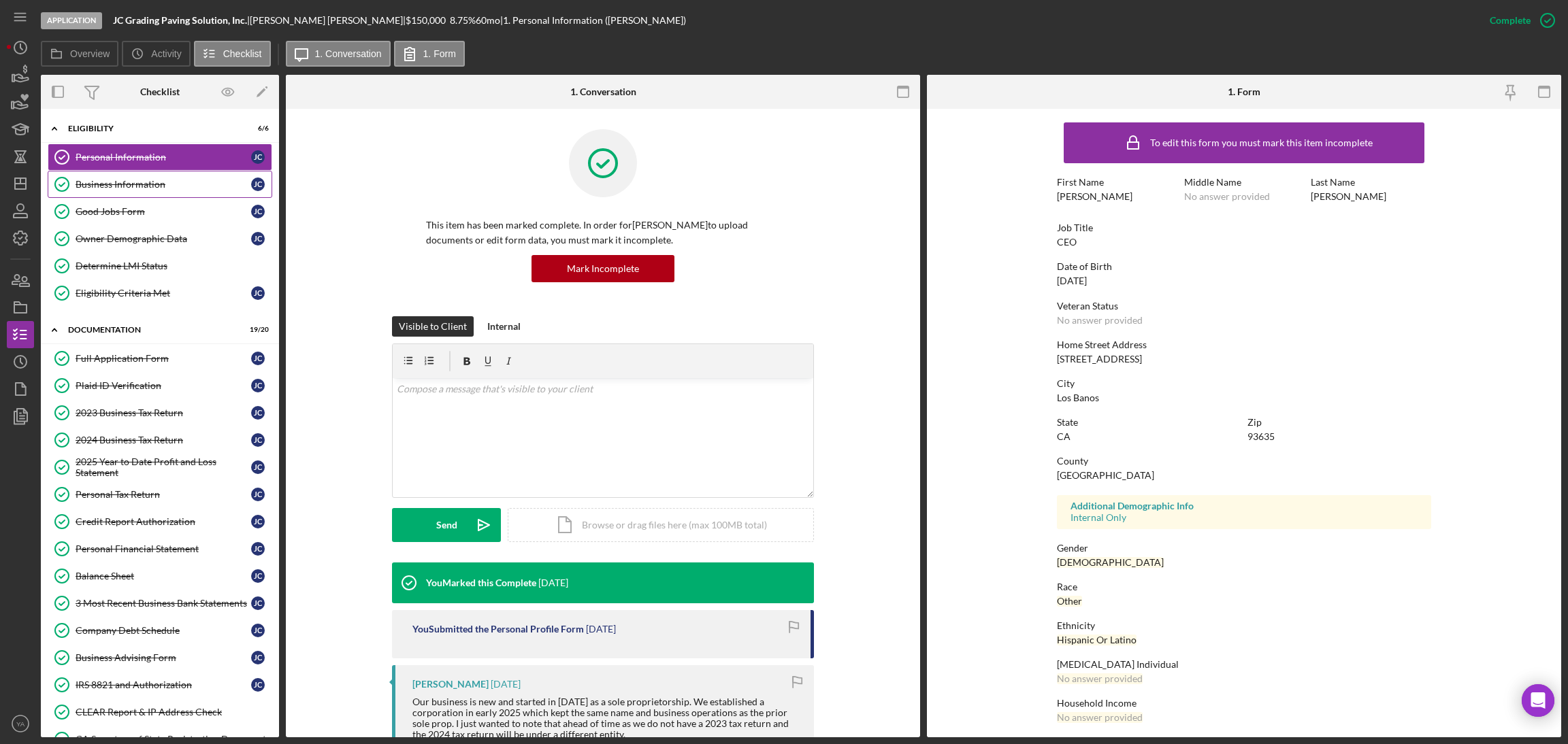
click at [145, 177] on link "Business Information Business Information J C" at bounding box center [160, 184] width 225 height 28
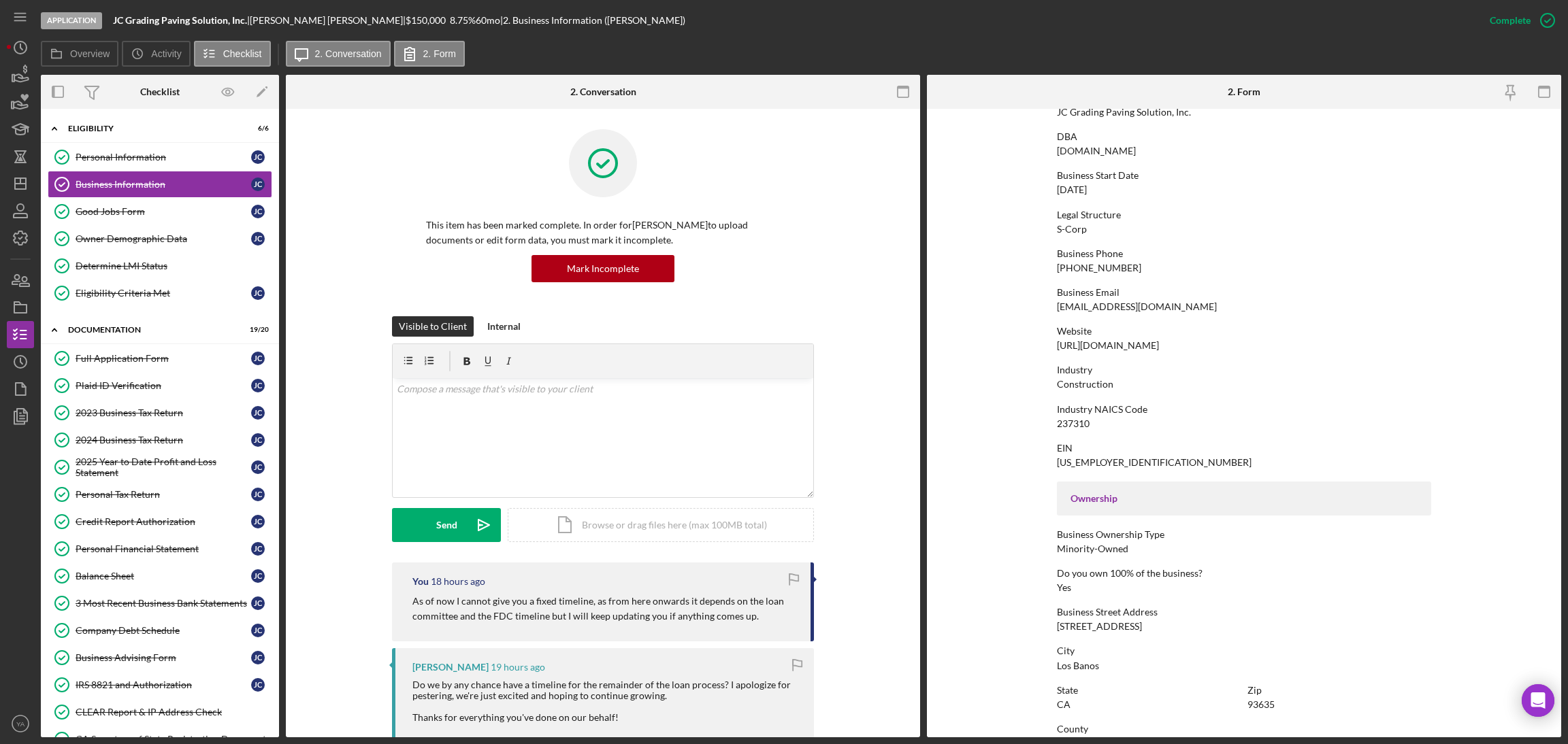
scroll to position [397, 0]
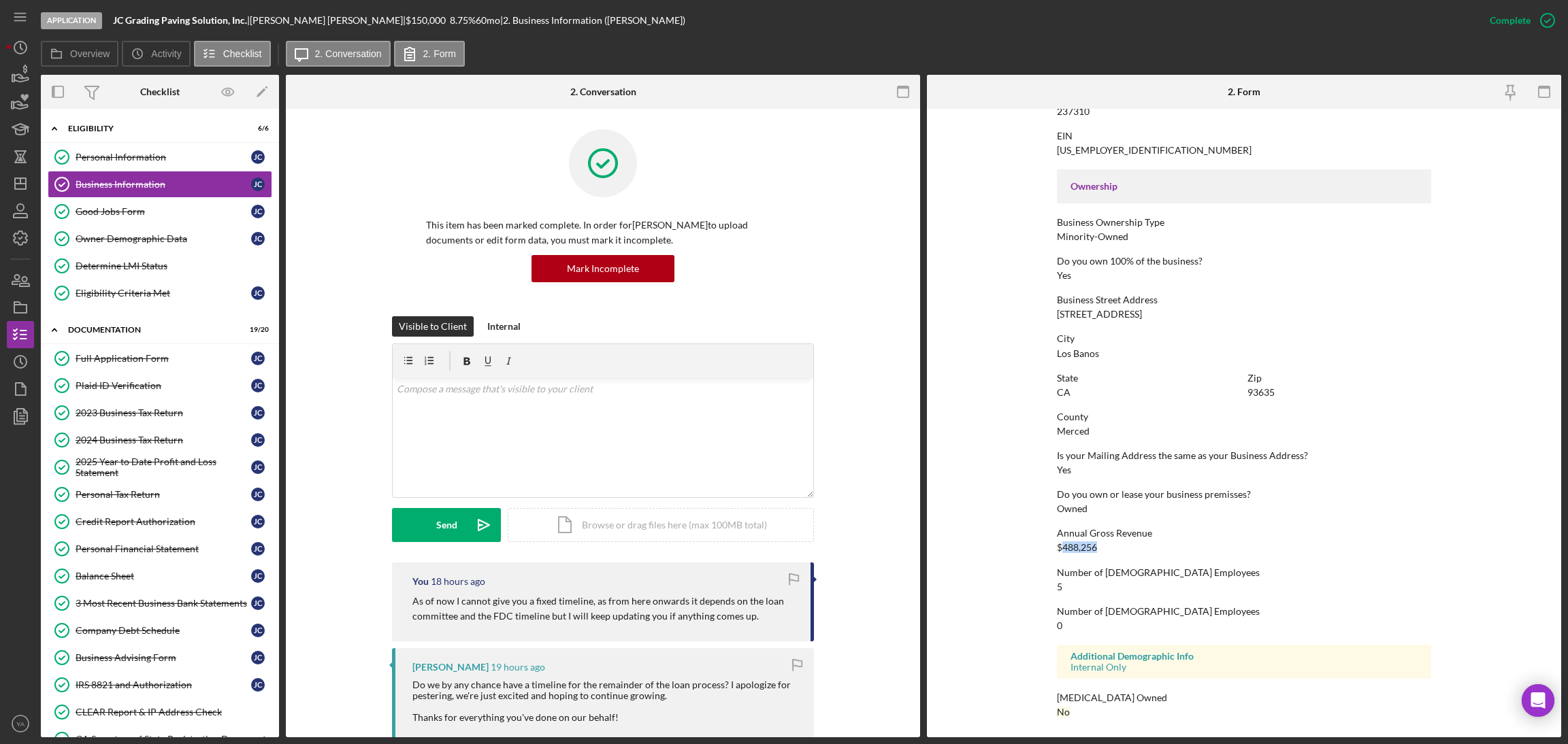
drag, startPoint x: 1105, startPoint y: 548, endPoint x: 1061, endPoint y: 551, distance: 44.1
click at [1061, 551] on div "Annual Gross Revenue $488,256" at bounding box center [1245, 541] width 374 height 25
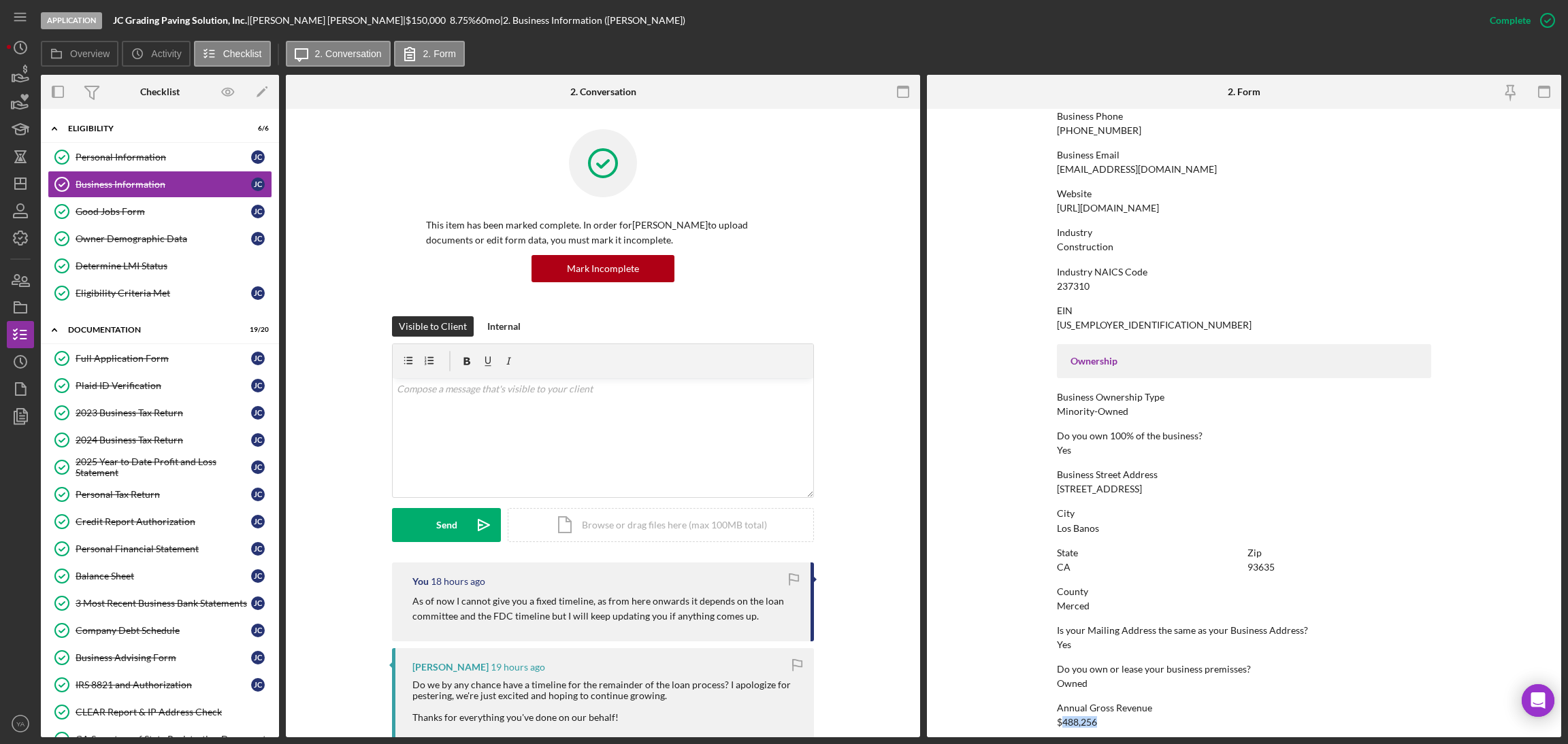
scroll to position [0, 0]
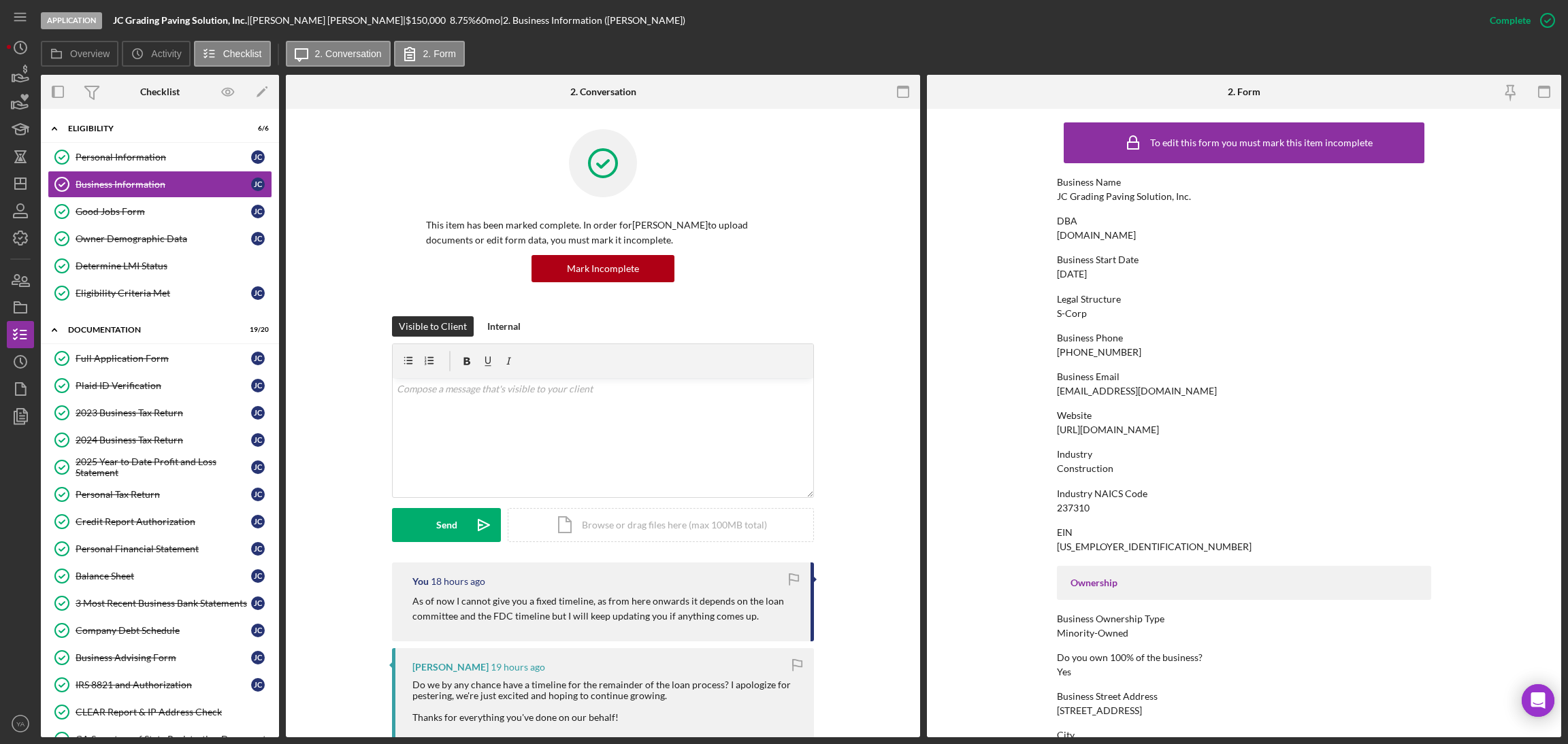
drag, startPoint x: 1113, startPoint y: 273, endPoint x: 1055, endPoint y: 273, distance: 58.0
click at [1057, 273] on div "Business Start Date 03/22/2024" at bounding box center [1245, 267] width 374 height 25
copy div "03/22/2024"
click at [1068, 308] on div "S-Corp" at bounding box center [1072, 313] width 30 height 11
click at [197, 164] on link "Personal Information Personal Information J C" at bounding box center [160, 157] width 225 height 28
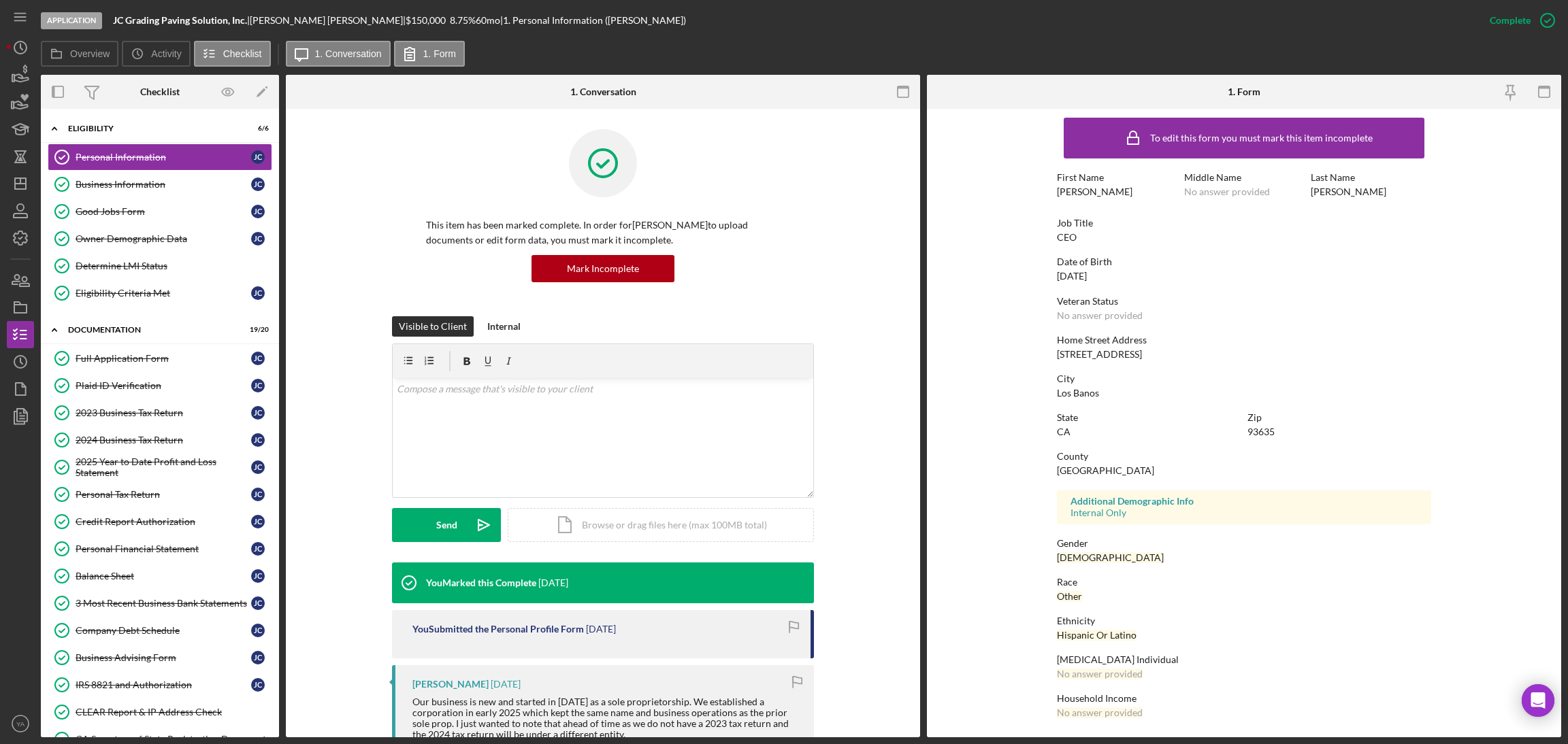
scroll to position [6, 0]
drag, startPoint x: 1134, startPoint y: 632, endPoint x: 1047, endPoint y: 638, distance: 87.2
click at [1047, 638] on form "To edit this form you must mark this item incomplete First Name Jose Middle Nam…" at bounding box center [1245, 423] width 634 height 628
copy div "Hispanic Or Latino"
click at [172, 246] on link "Owner Demographic Data Owner Demographic Data J C" at bounding box center [160, 239] width 225 height 28
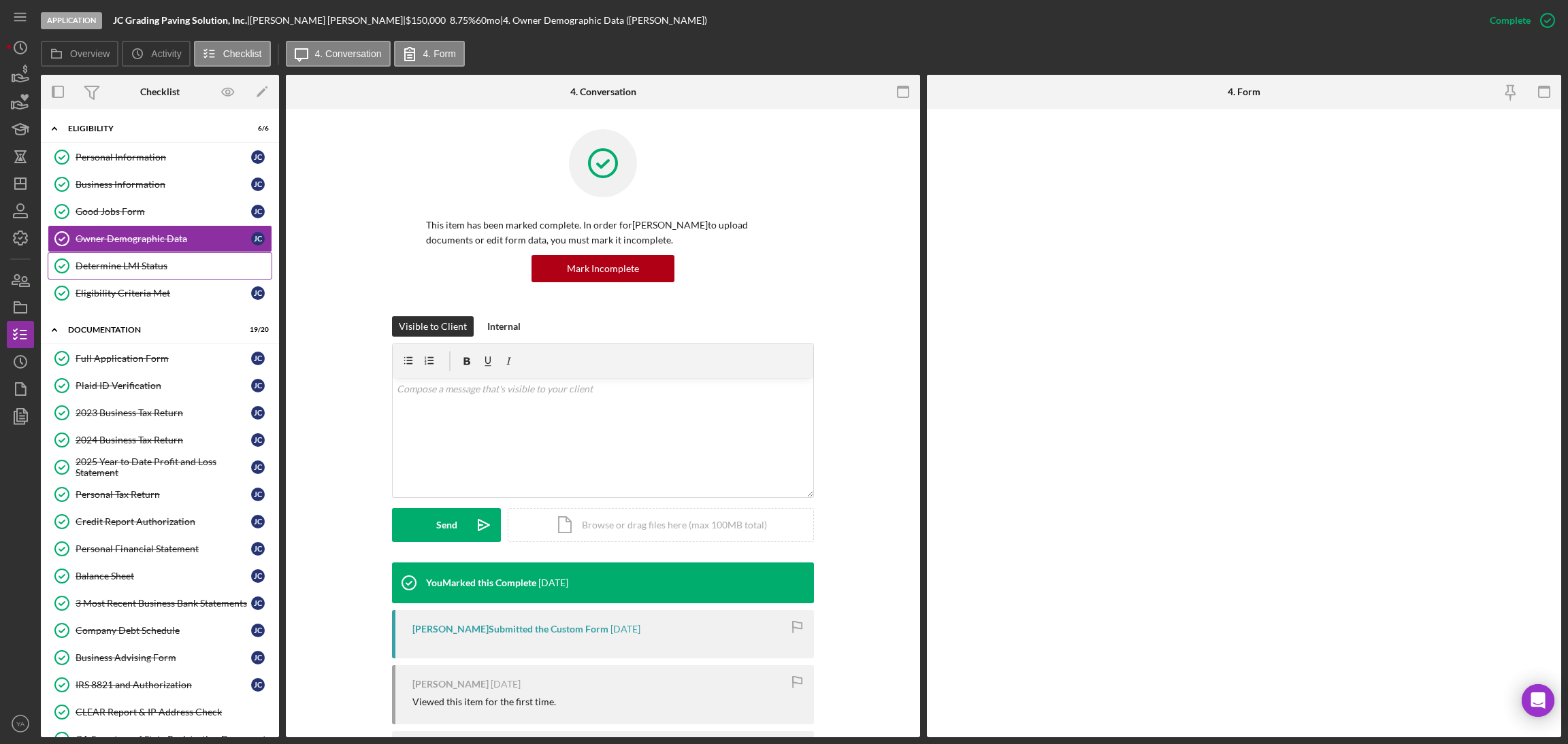
click at [181, 260] on link "Determine LMI Status Determine LMI Status" at bounding box center [160, 266] width 225 height 28
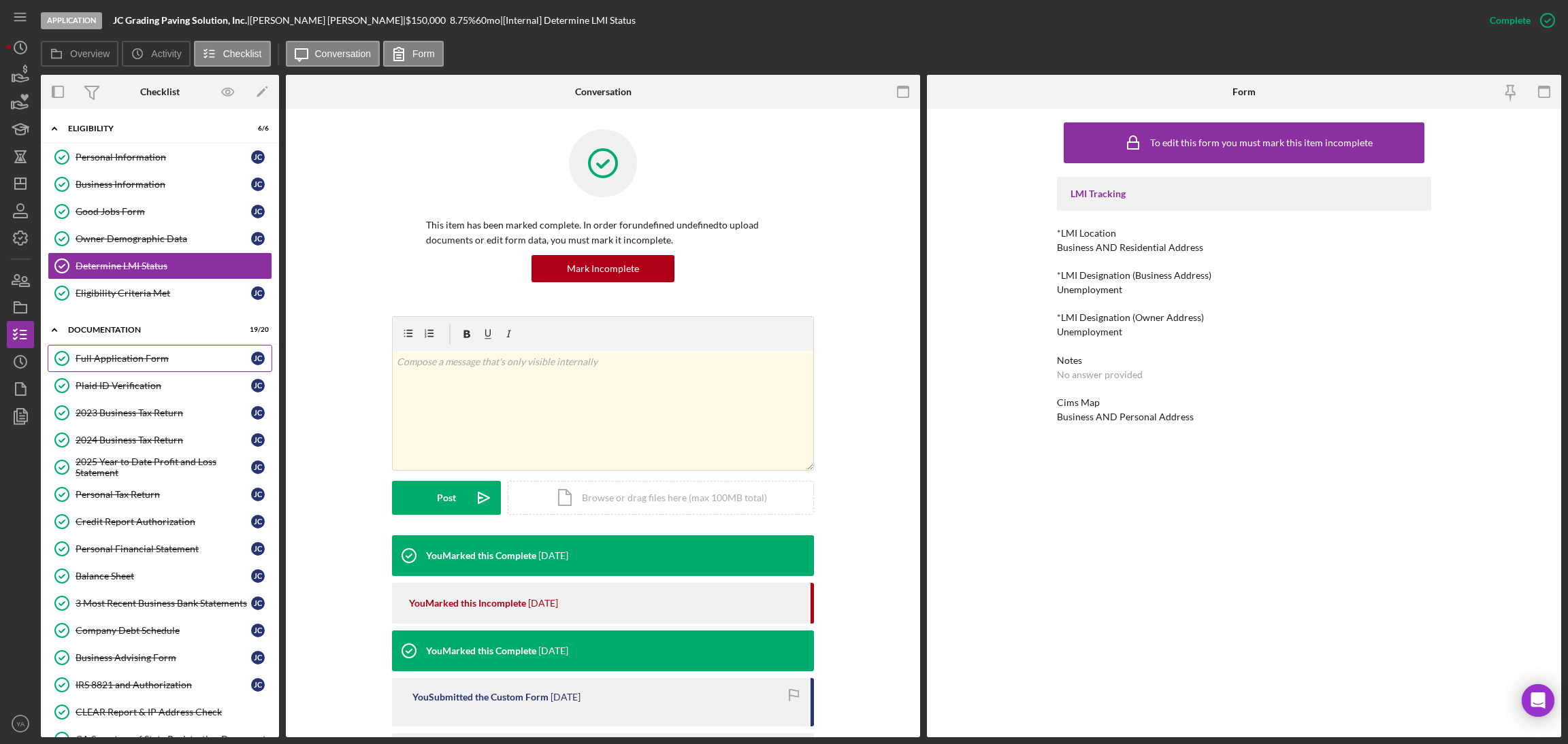
click at [155, 356] on div "Full Application Form" at bounding box center [163, 358] width 176 height 11
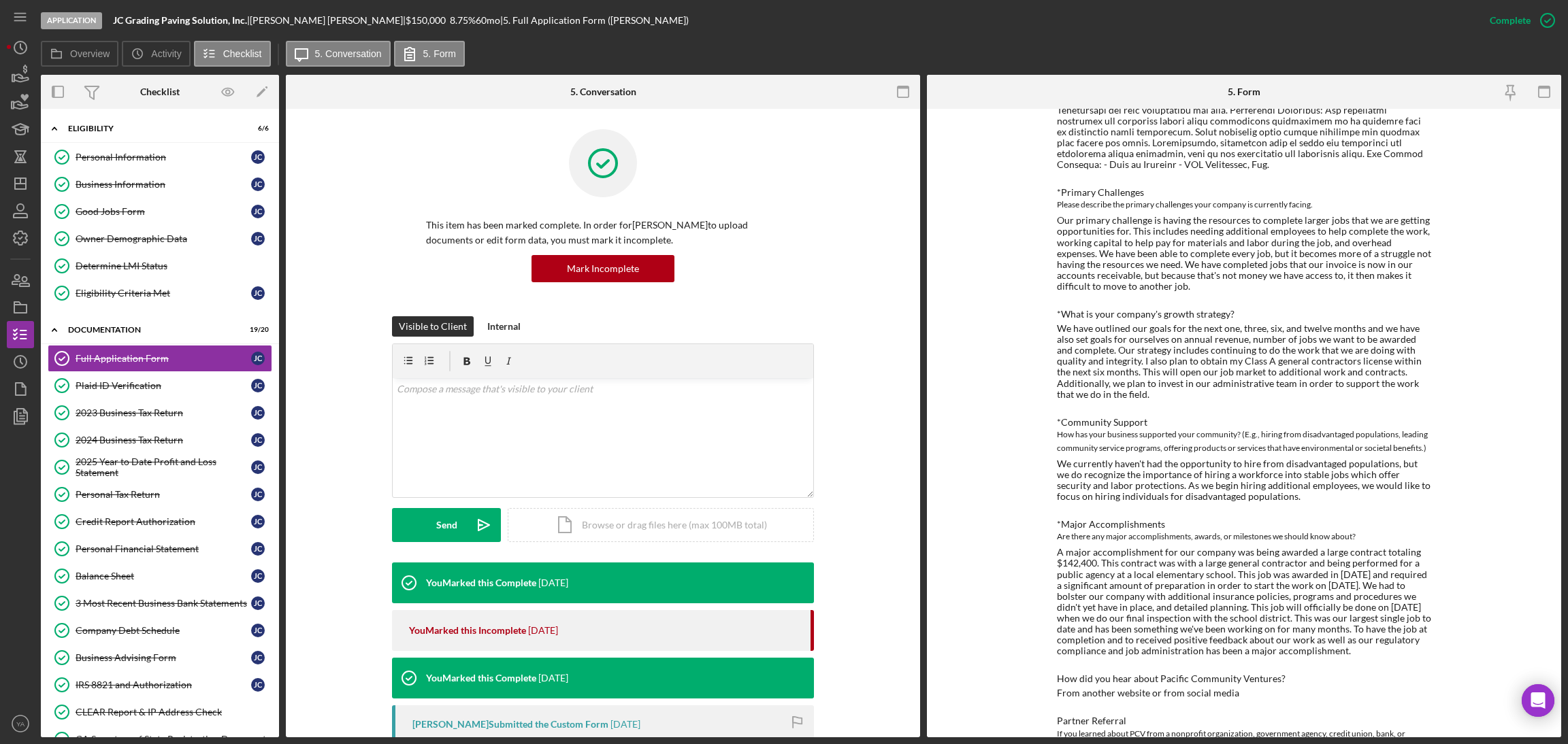
scroll to position [918, 0]
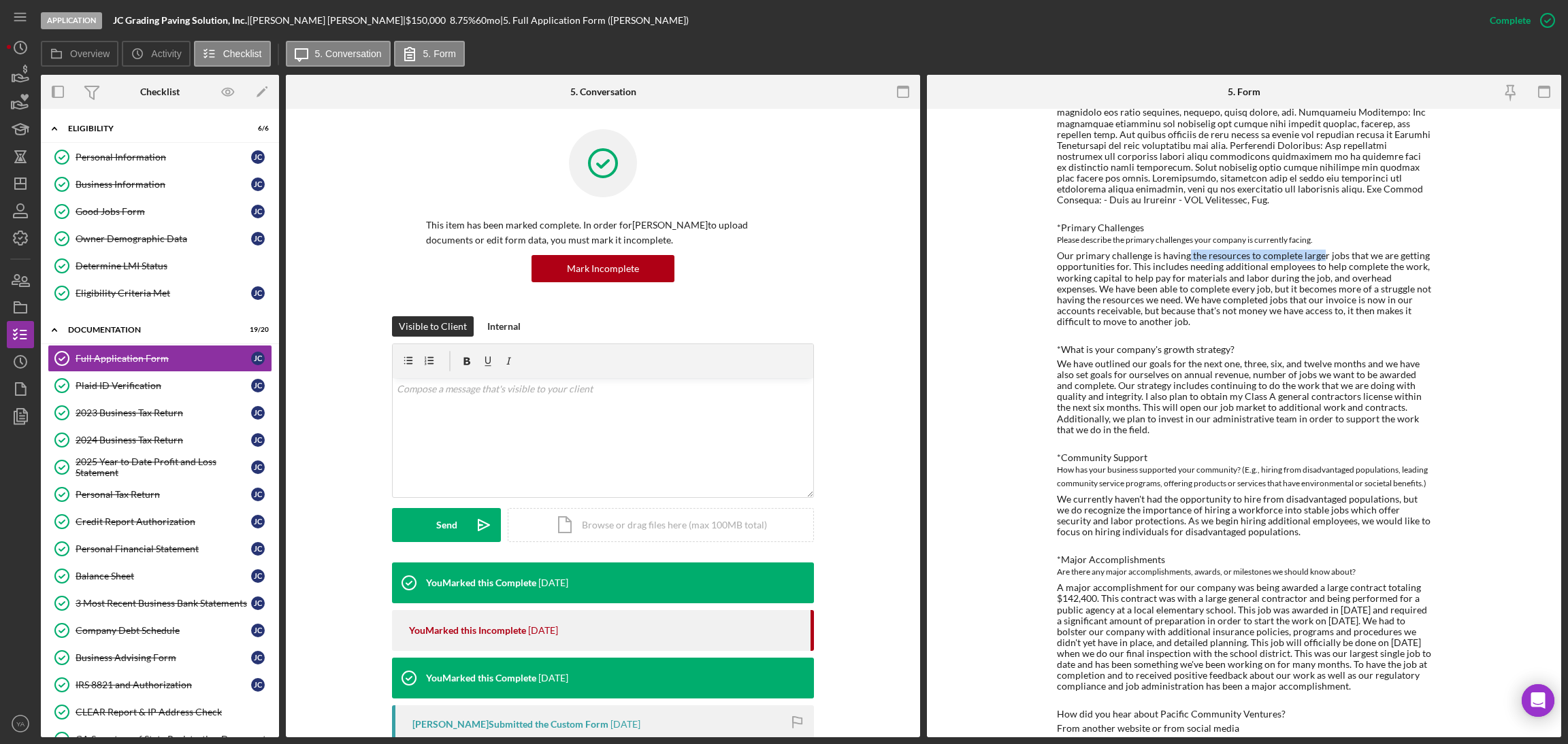
drag, startPoint x: 1184, startPoint y: 226, endPoint x: 1317, endPoint y: 234, distance: 133.2
click at [1317, 234] on div "*Primary Challenges Please describe the primary challenges your company is curr…" at bounding box center [1245, 275] width 374 height 104
click at [1317, 251] on div "Our primary challenge is having the resources to complete larger jobs that we a…" at bounding box center [1245, 289] width 374 height 77
click at [1057, 251] on div "Our primary challenge is having the resources to complete larger jobs that we a…" at bounding box center [1245, 289] width 374 height 77
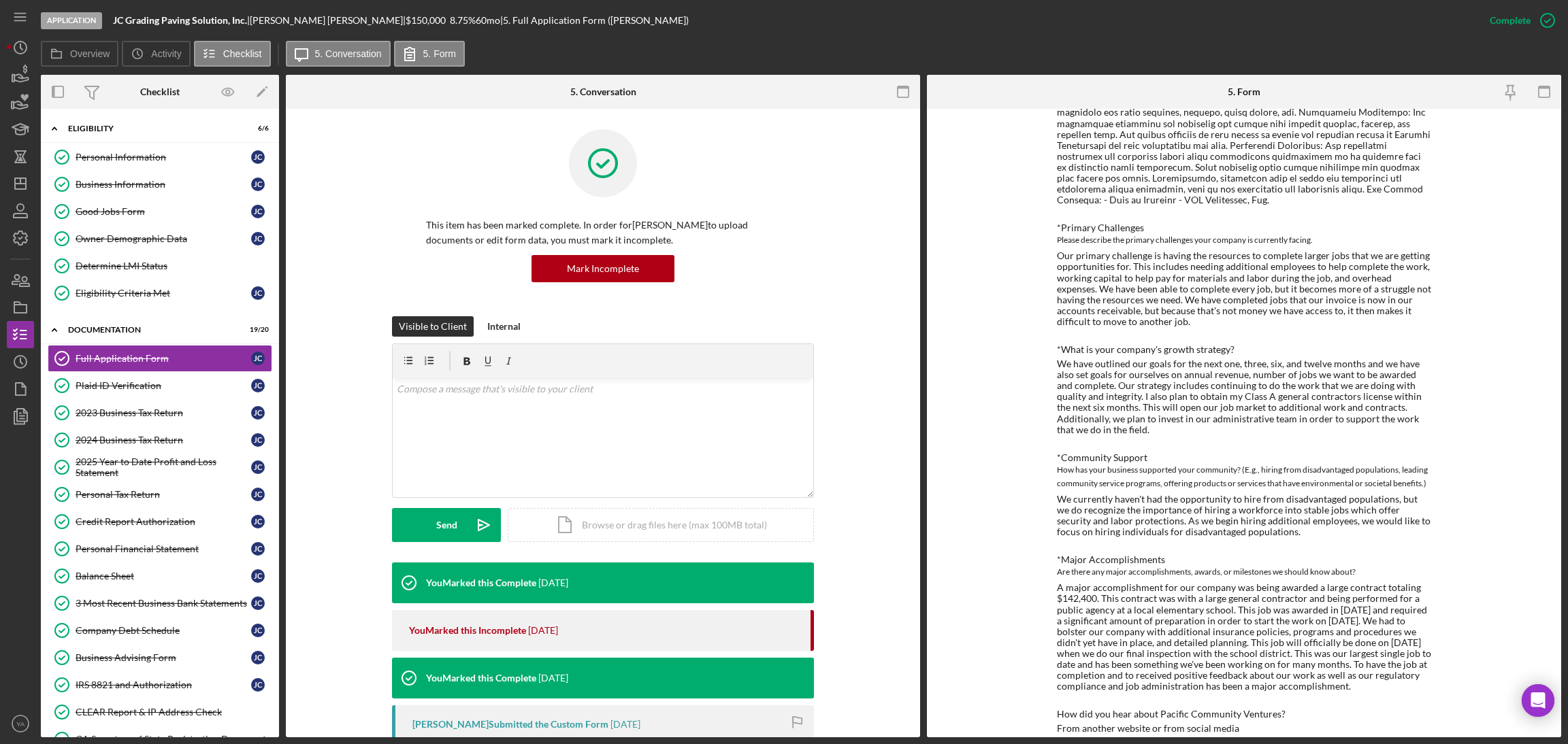
click at [1083, 251] on div "Our primary challenge is having the resources to complete larger jobs that we a…" at bounding box center [1245, 289] width 374 height 77
drag, startPoint x: 1083, startPoint y: 234, endPoint x: 1125, endPoint y: 246, distance: 43.7
click at [1125, 251] on div "Our primary challenge is having the resources to complete larger jobs that we a…" at bounding box center [1245, 289] width 374 height 77
copy div "primary challenge is having the resources to complete larger jobs that we are g…"
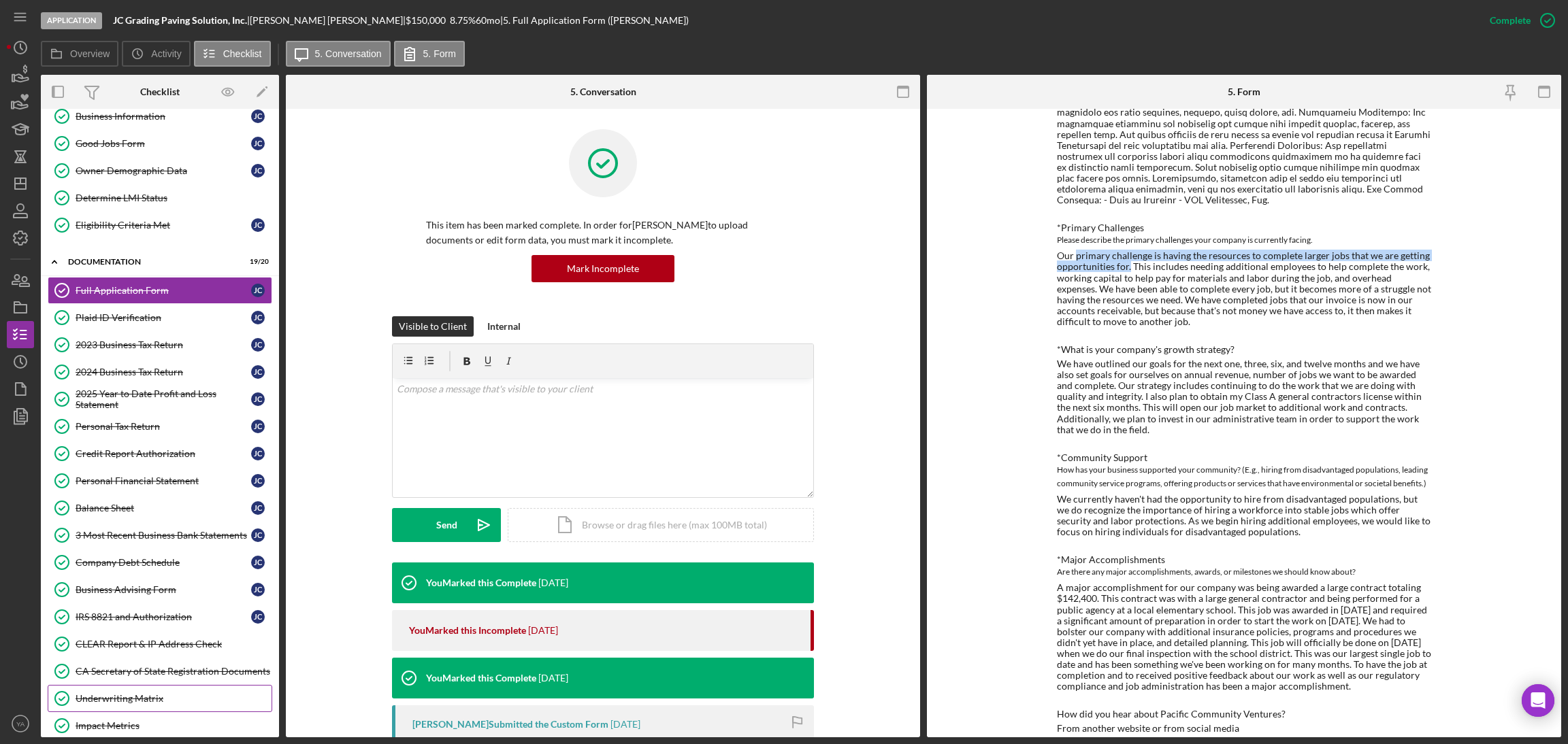
scroll to position [232, 0]
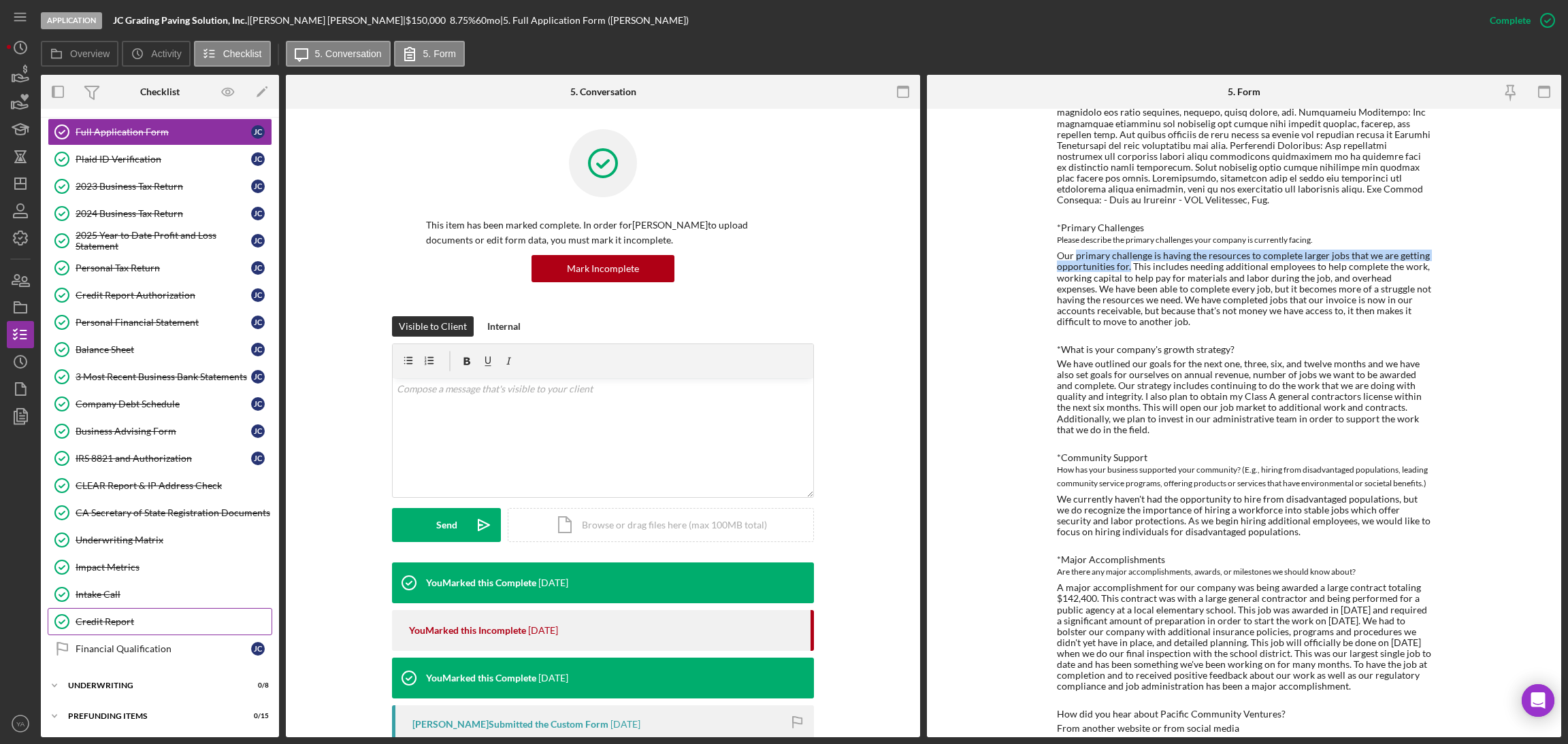
click at [145, 616] on div "Credit Report" at bounding box center [174, 621] width 196 height 11
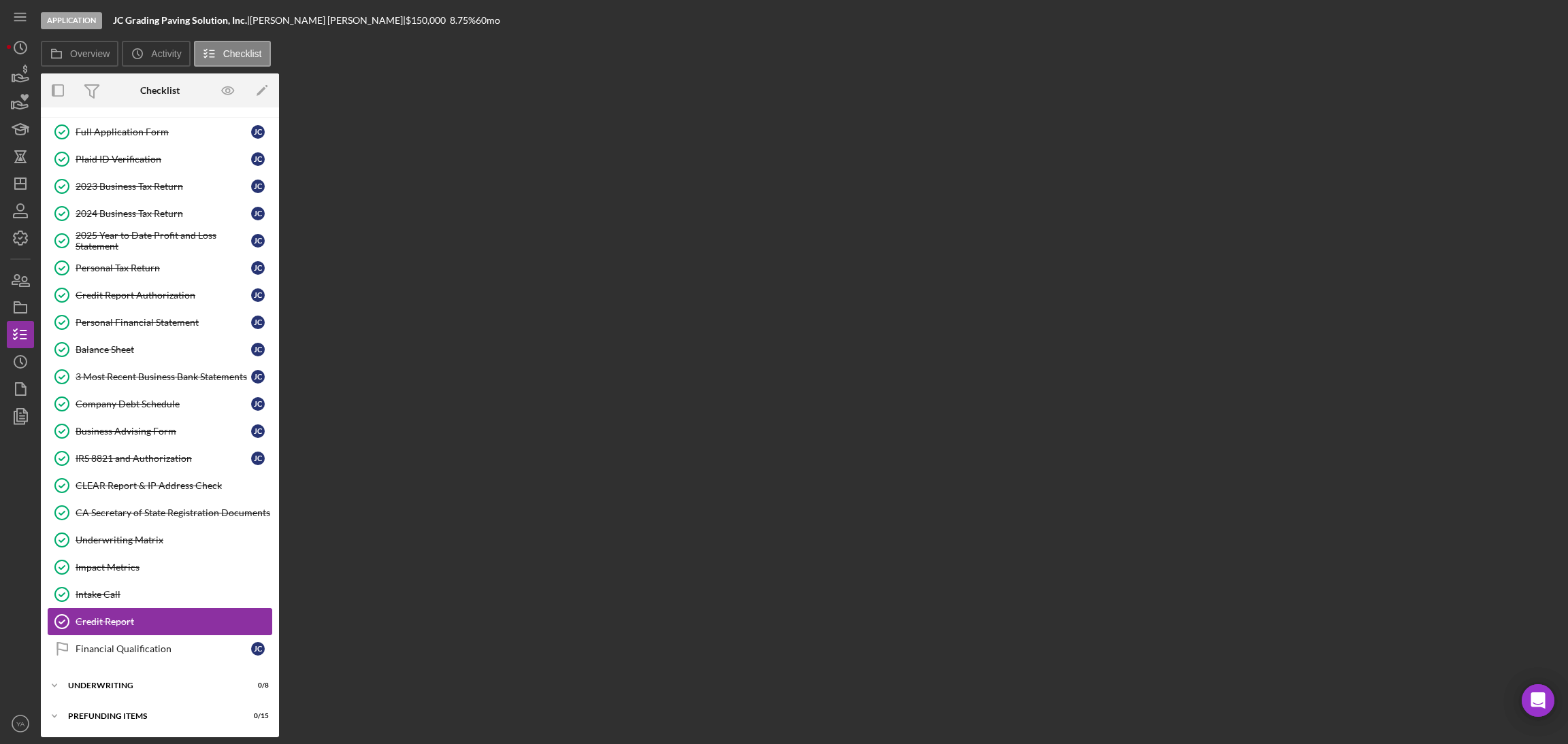
scroll to position [232, 0]
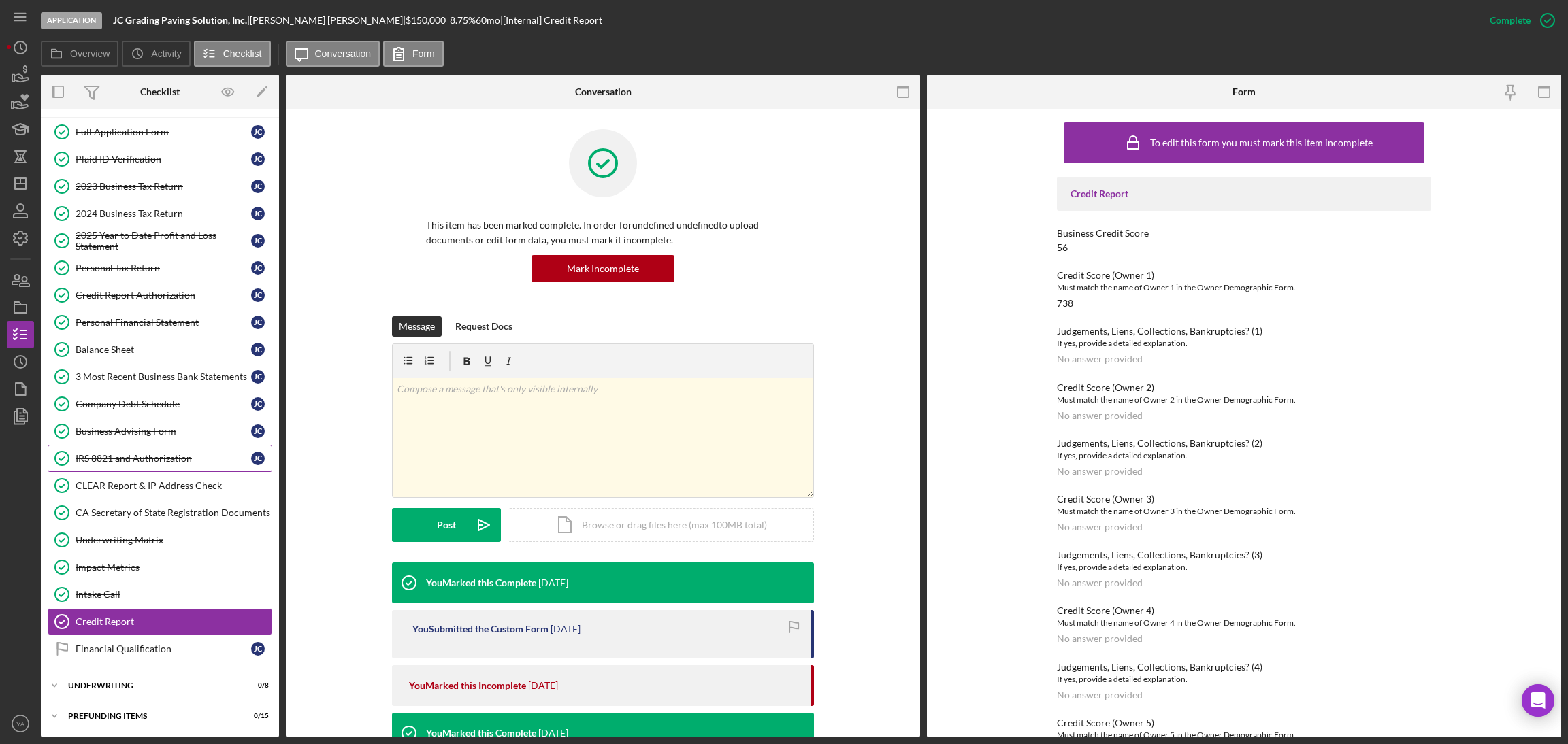
click at [138, 469] on link "IRS 8821 and Authorization IRS 8821 and Authorization J C" at bounding box center [160, 458] width 225 height 28
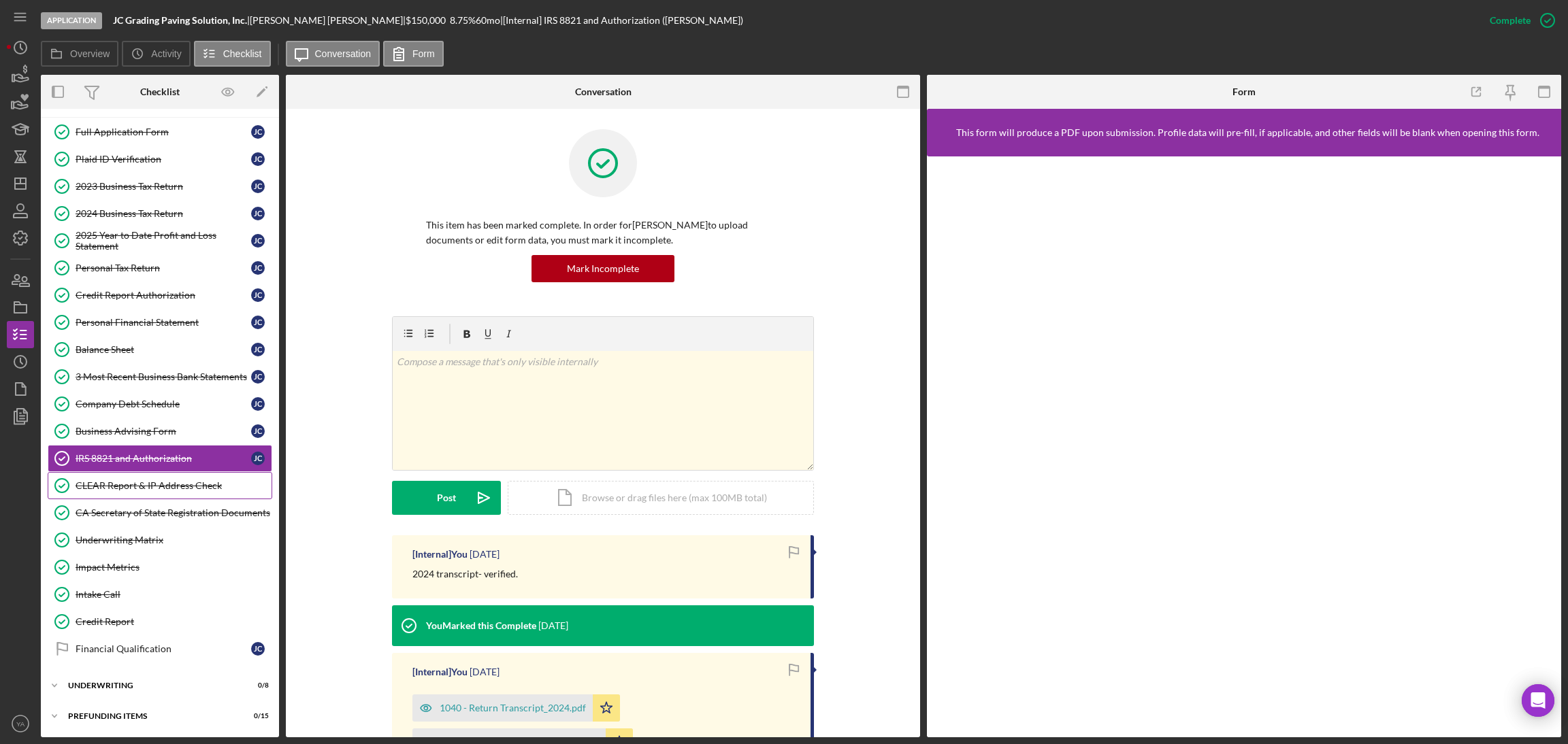
click at [138, 482] on div "CLEAR Report & IP Address Check" at bounding box center [174, 485] width 196 height 11
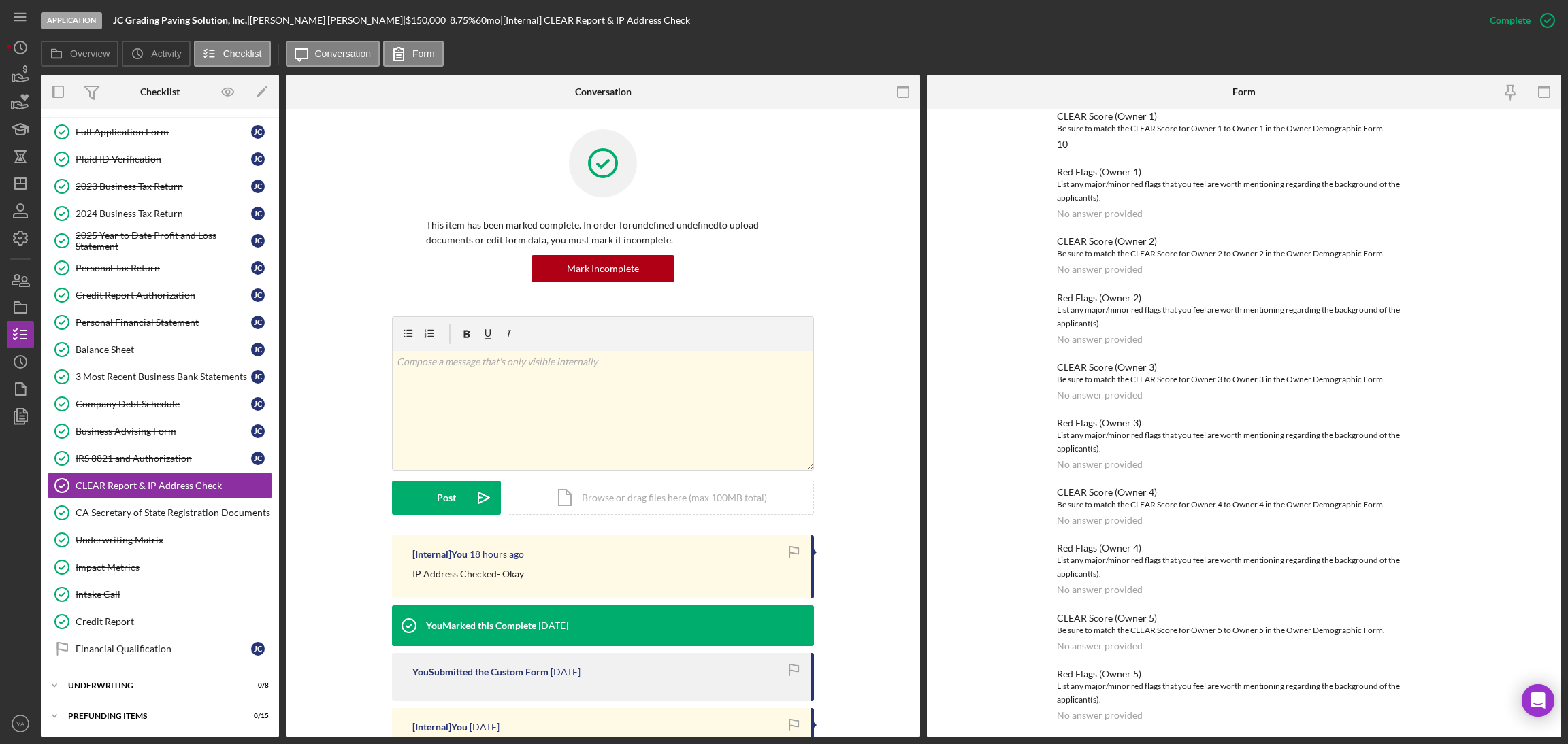
scroll to position [121, 0]
click at [141, 617] on div "Credit Report" at bounding box center [174, 621] width 196 height 11
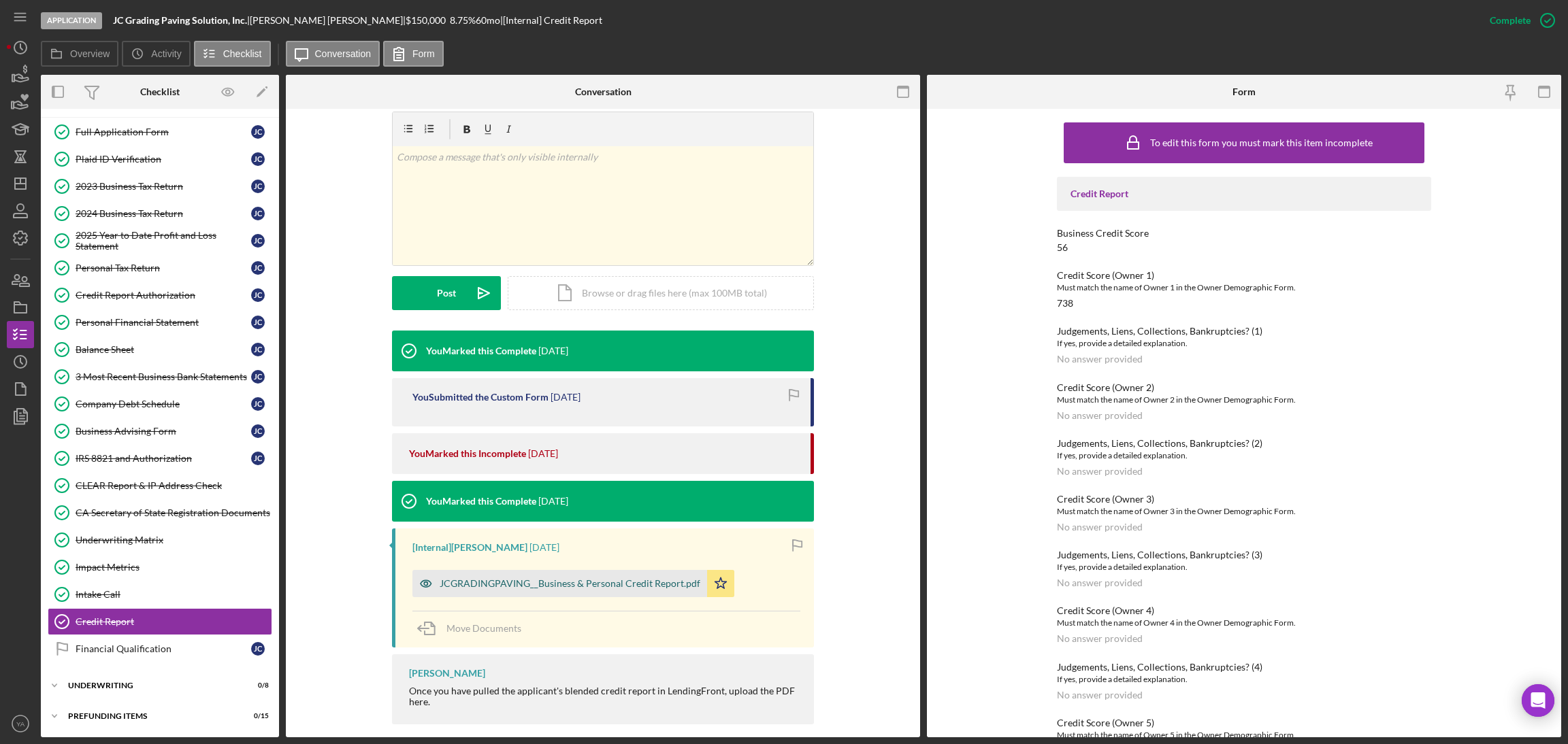
scroll to position [246, 0]
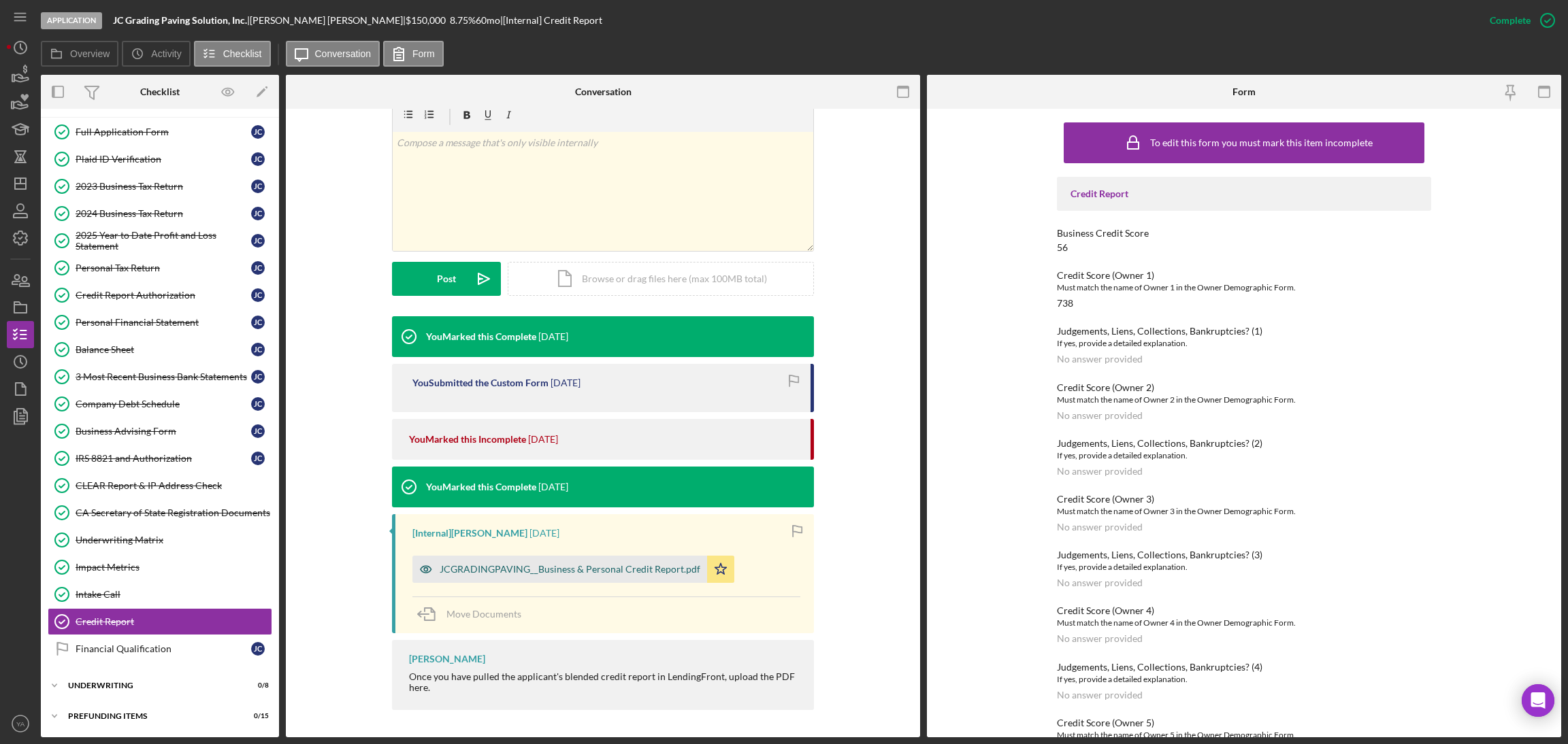
click at [533, 558] on div "JCGRADINGPAVING__Business & Personal Credit Report.pdf" at bounding box center [559, 569] width 295 height 28
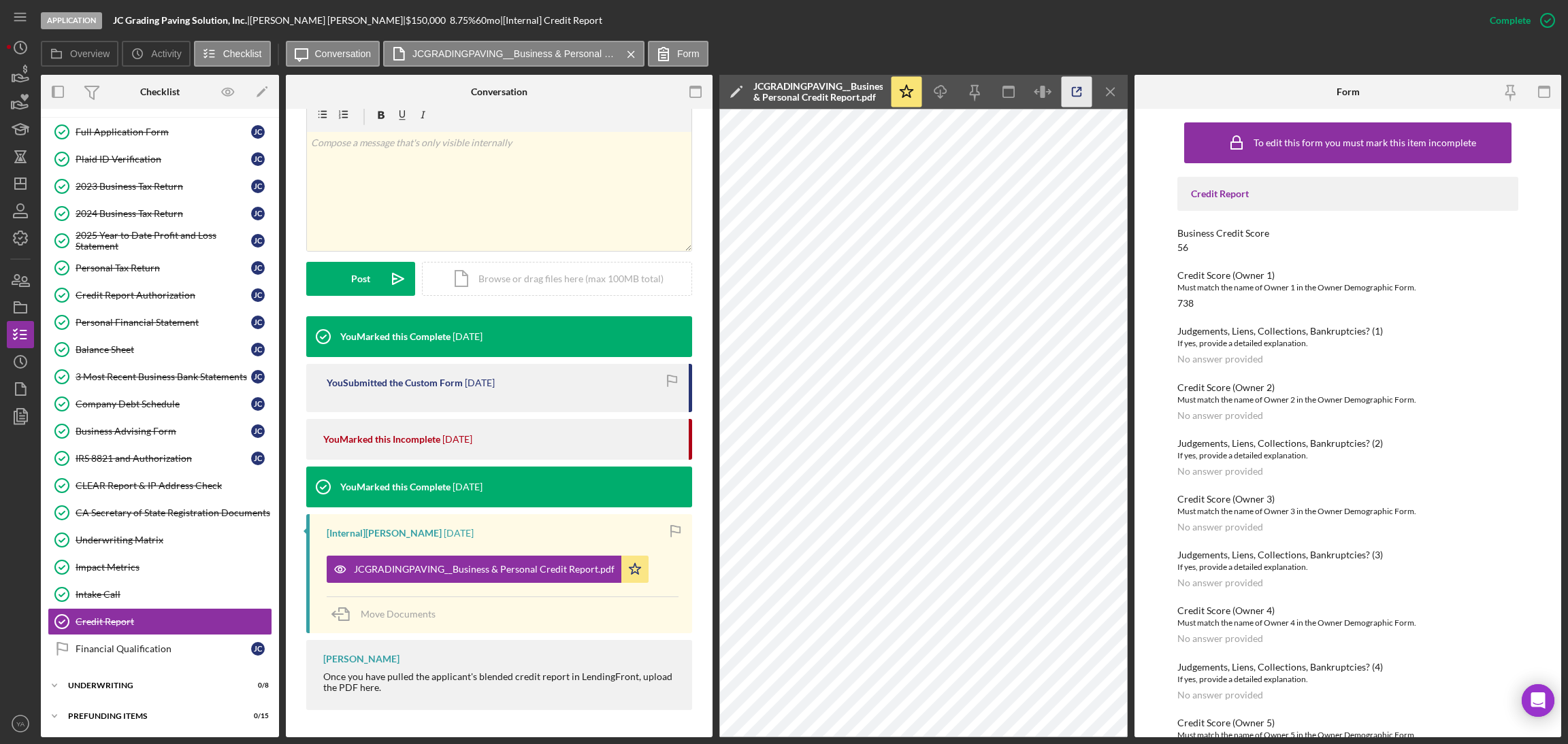
click at [1064, 95] on icon "button" at bounding box center [1076, 92] width 30 height 30
drag, startPoint x: 1203, startPoint y: 303, endPoint x: 1172, endPoint y: 310, distance: 31.8
click at [1172, 310] on div "To edit this form you must mark this item incomplete Credit Report Business Cre…" at bounding box center [1348, 423] width 427 height 628
click at [1187, 253] on div "Credit Report Business Credit Score 56 Credit Score (Owner 1) Must match the na…" at bounding box center [1348, 495] width 342 height 635
drag, startPoint x: 1190, startPoint y: 248, endPoint x: 1163, endPoint y: 248, distance: 27.0
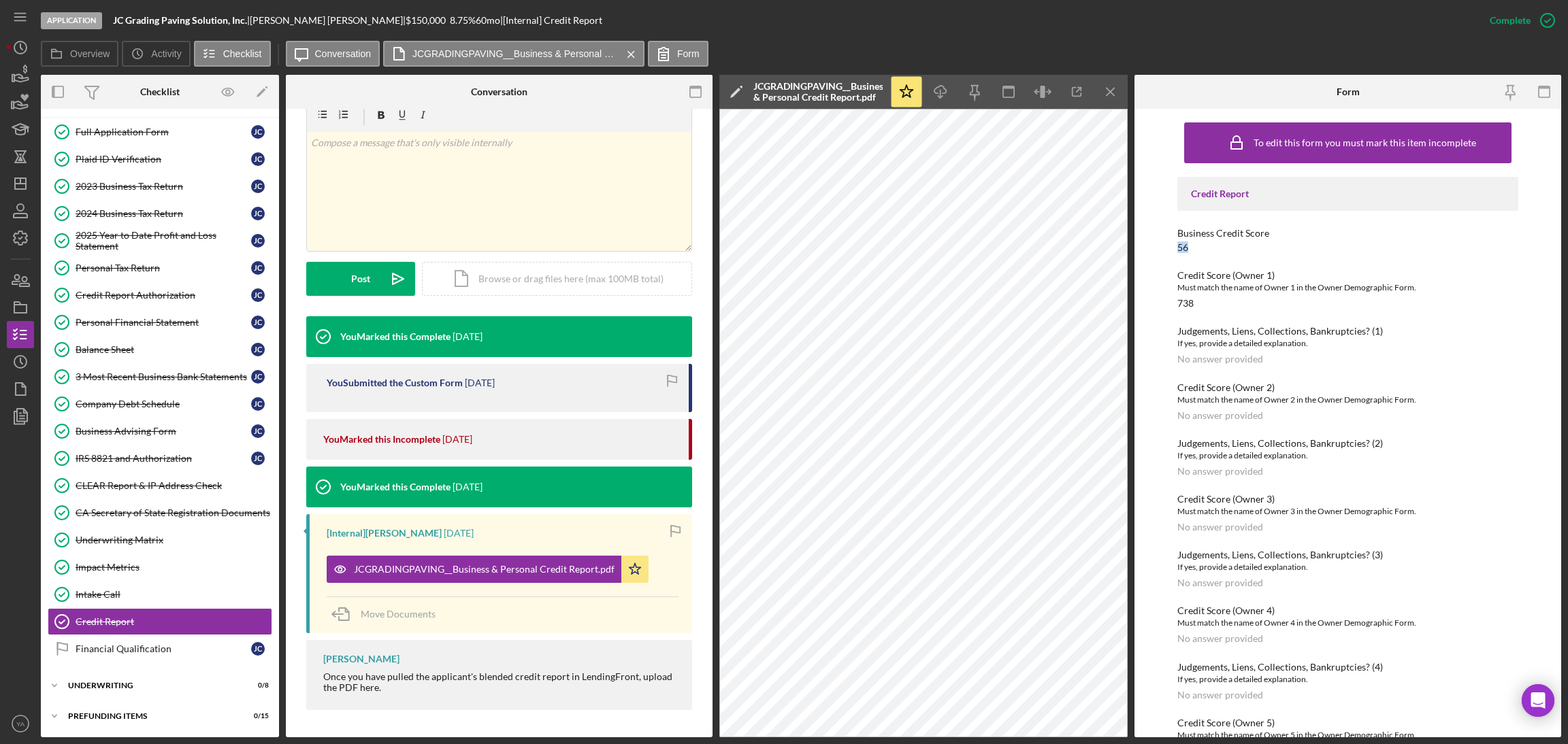
click at [1163, 248] on div "To edit this form you must mark this item incomplete Credit Report Business Cre…" at bounding box center [1348, 423] width 427 height 628
copy div "56"
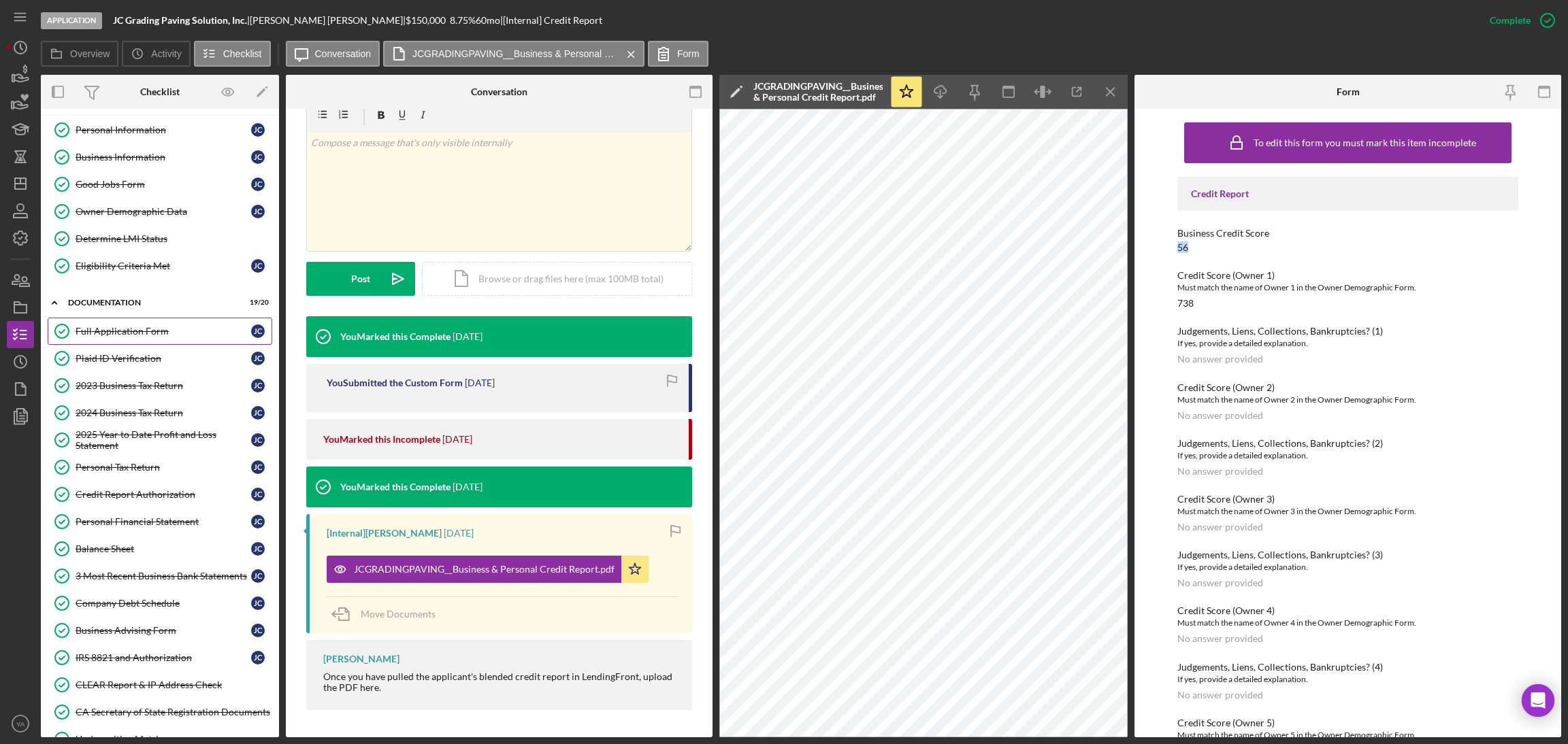
click at [170, 344] on link "Full Application Form Full Application Form J C" at bounding box center [160, 331] width 225 height 28
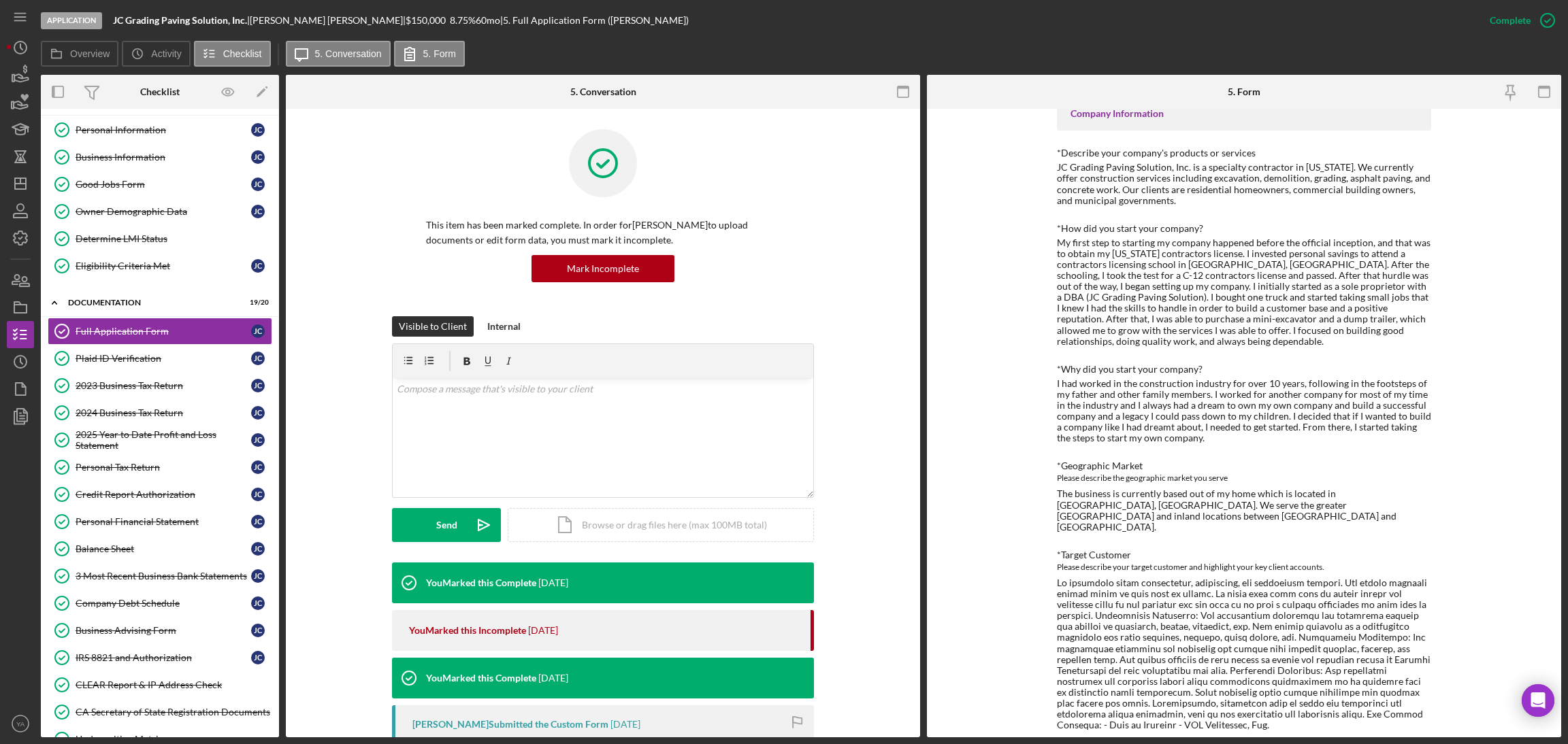
scroll to position [408, 0]
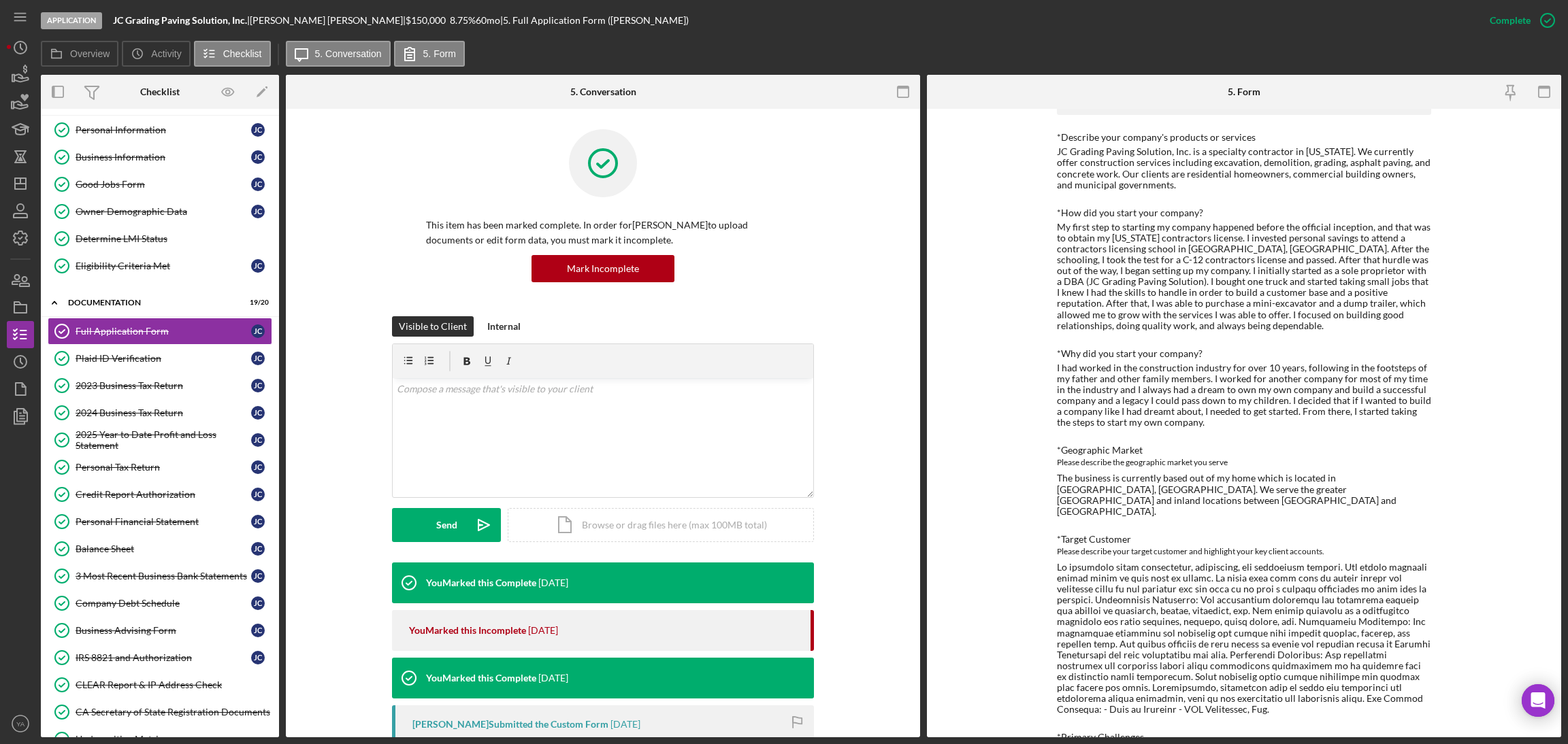
click at [1201, 163] on div "JC Grading Paving Solution, Inc. is a specialty contractor in California. We cu…" at bounding box center [1245, 168] width 374 height 44
drag, startPoint x: 1201, startPoint y: 163, endPoint x: 1105, endPoint y: 172, distance: 96.4
click at [1105, 172] on div "JC Grading Paving Solution, Inc. is a specialty contractor in California. We cu…" at bounding box center [1245, 168] width 374 height 44
copy div "excavation, demolition, grading, asphalt paving, and concrete work"
click at [689, 12] on div "Application JC Grading Paving Solution, Inc. | Jose Centeno | $150,000 $60,000 …" at bounding box center [759, 20] width 1435 height 41
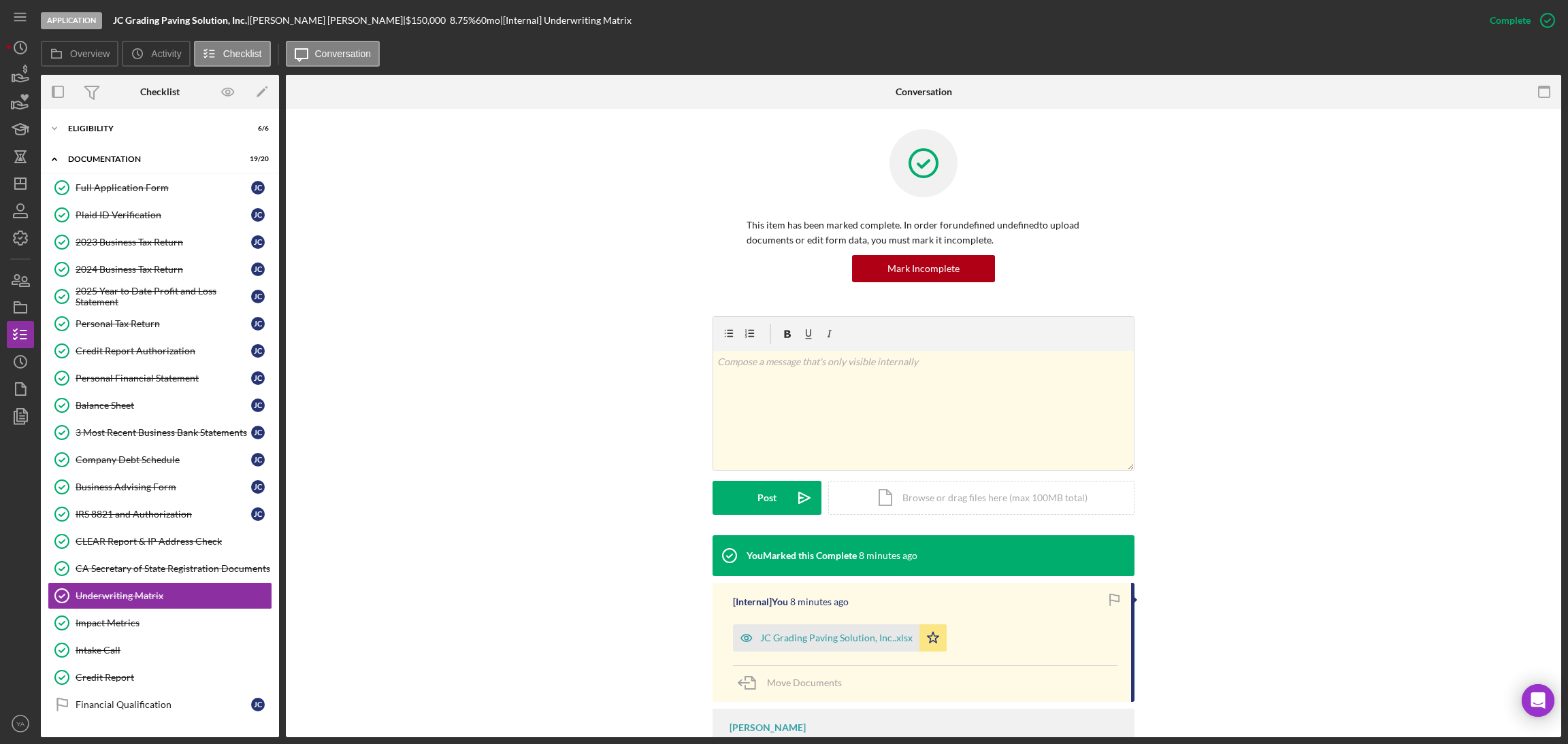
scroll to position [61, 0]
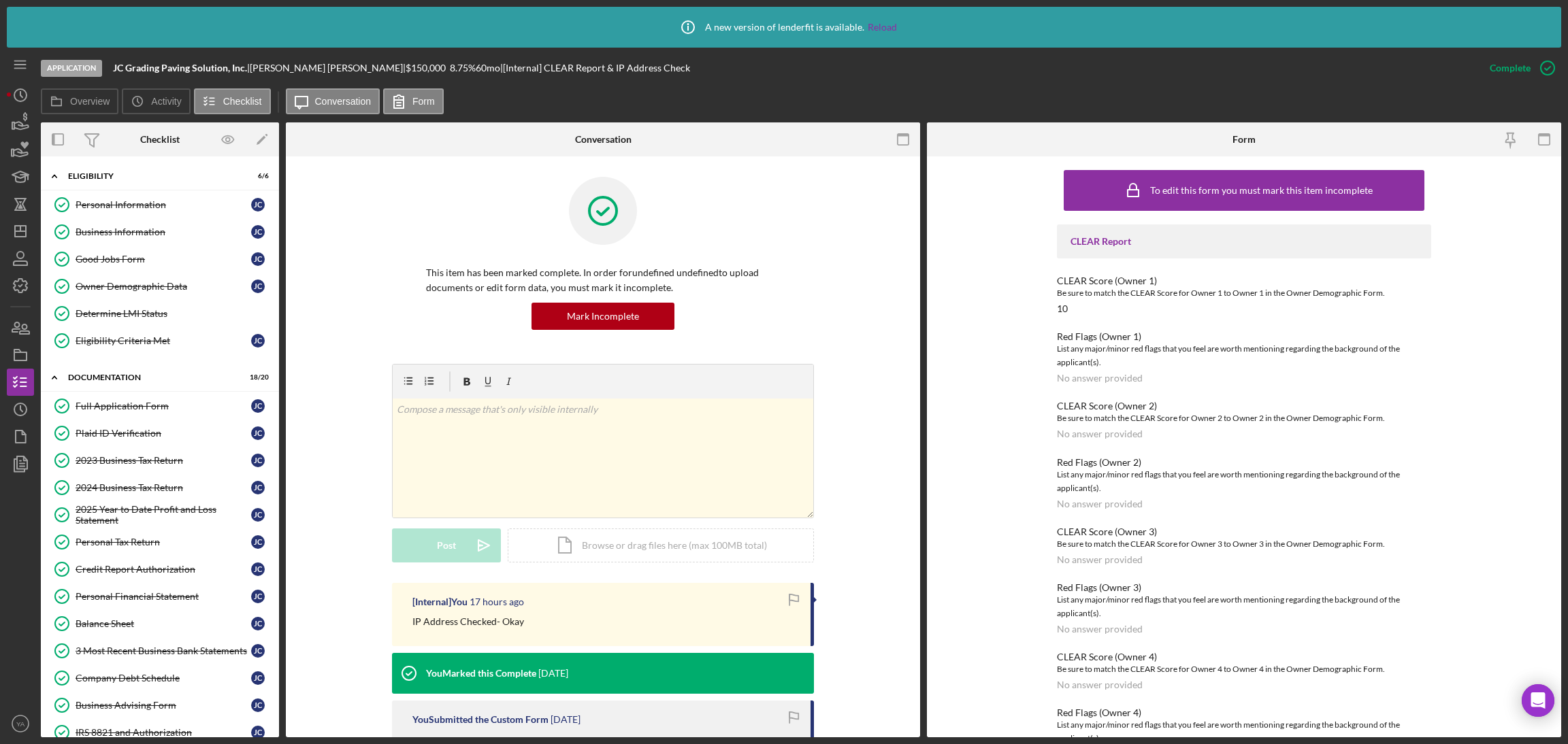
scroll to position [181, 0]
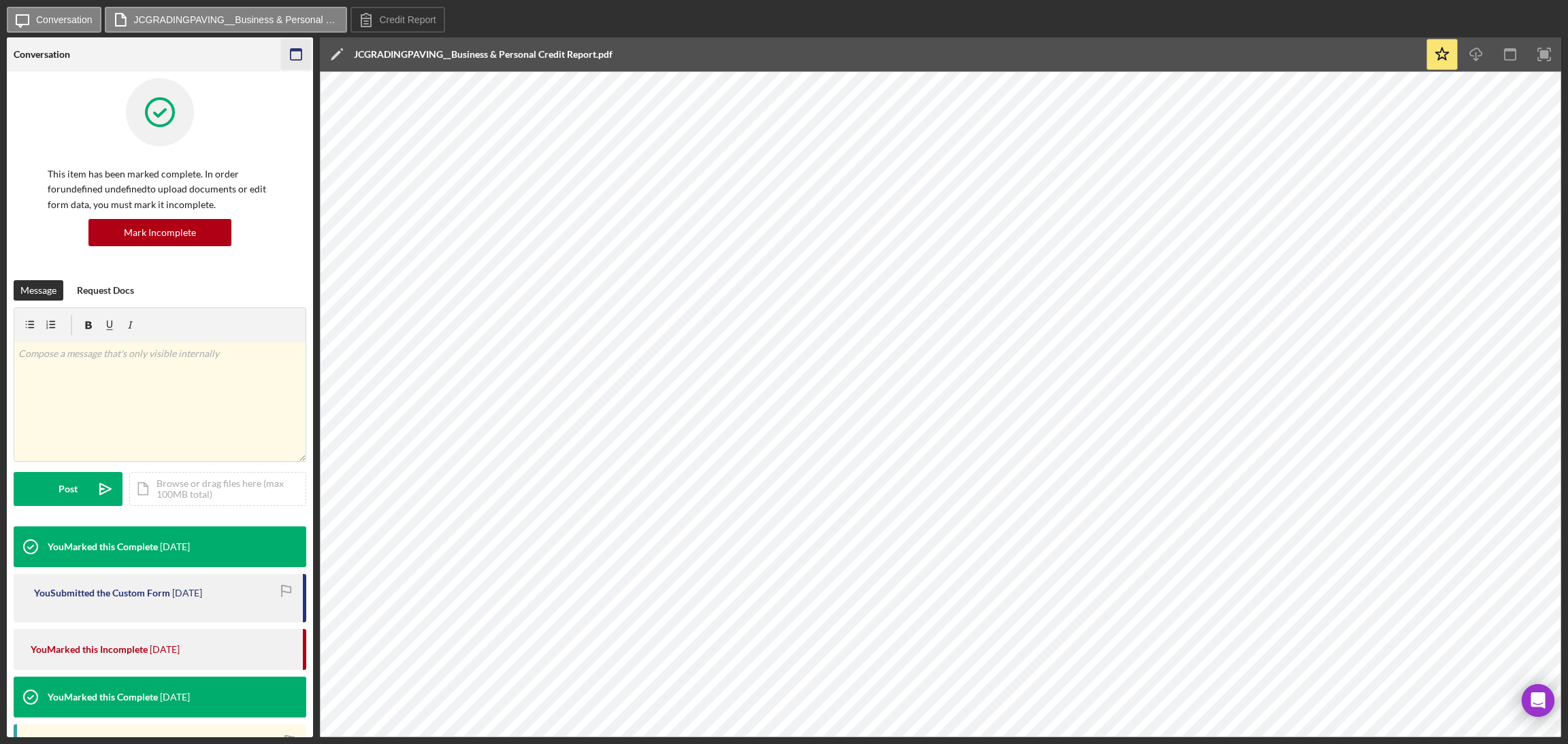
click at [297, 59] on icon "button" at bounding box center [296, 54] width 30 height 30
